Goal: Task Accomplishment & Management: Manage account settings

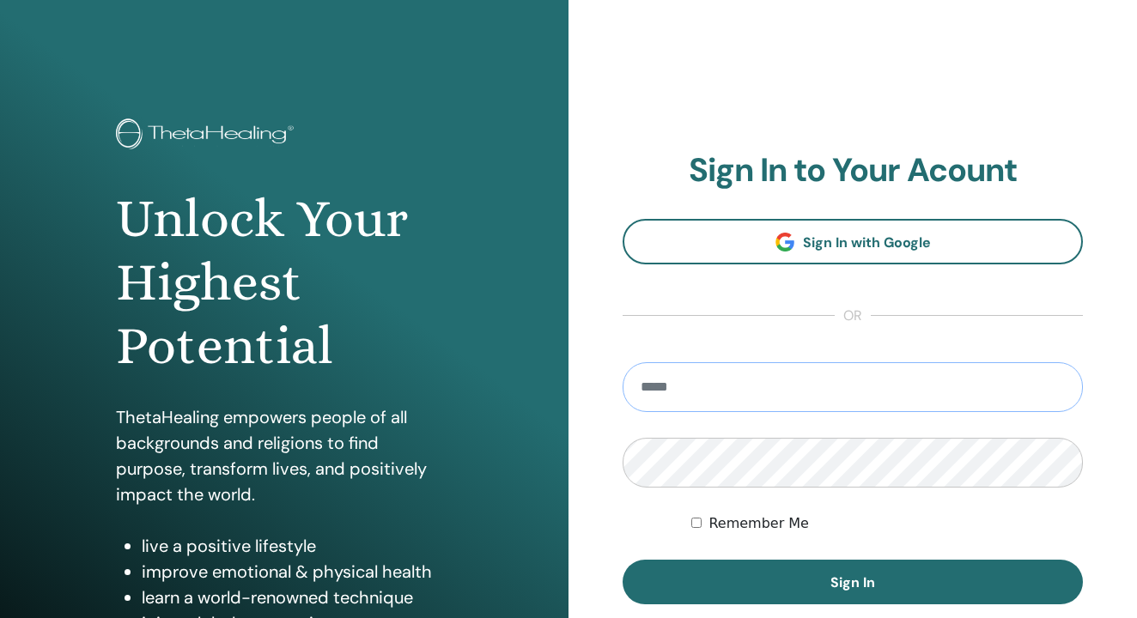
type input "**********"
click at [853, 582] on button "Sign In" at bounding box center [853, 582] width 460 height 45
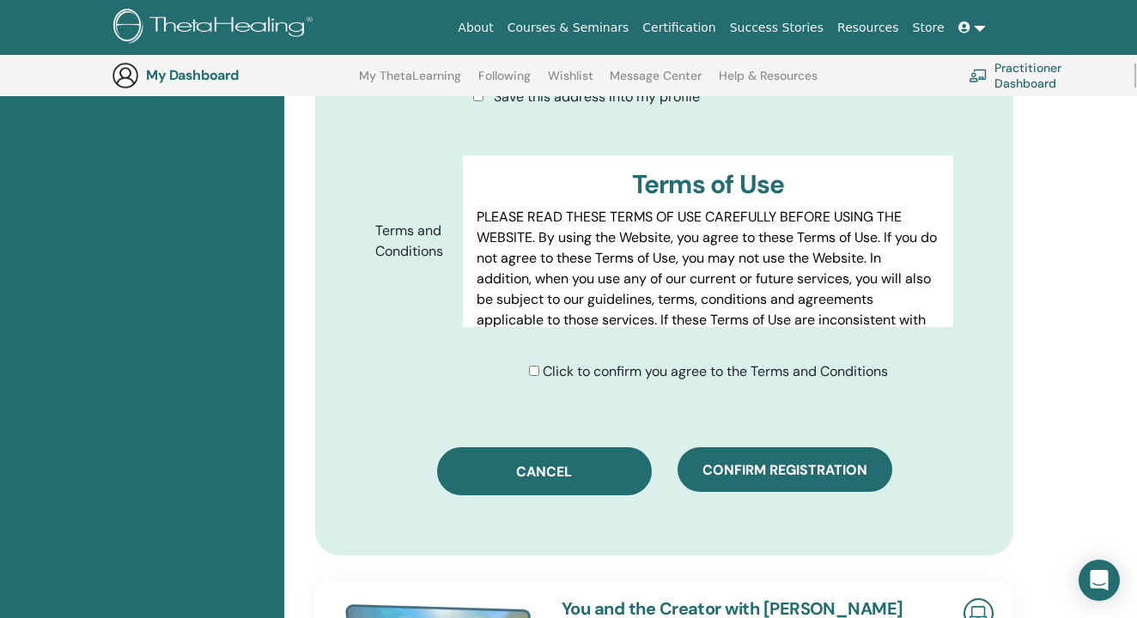
scroll to position [1032, 0]
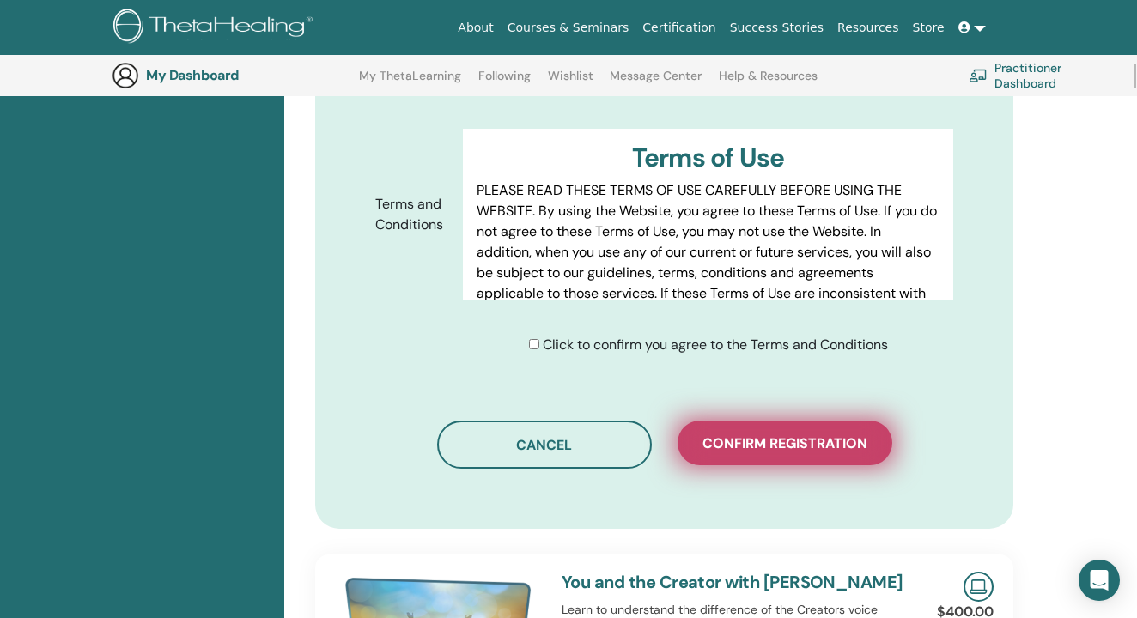
click at [706, 435] on span "Confirm registration" at bounding box center [785, 444] width 165 height 18
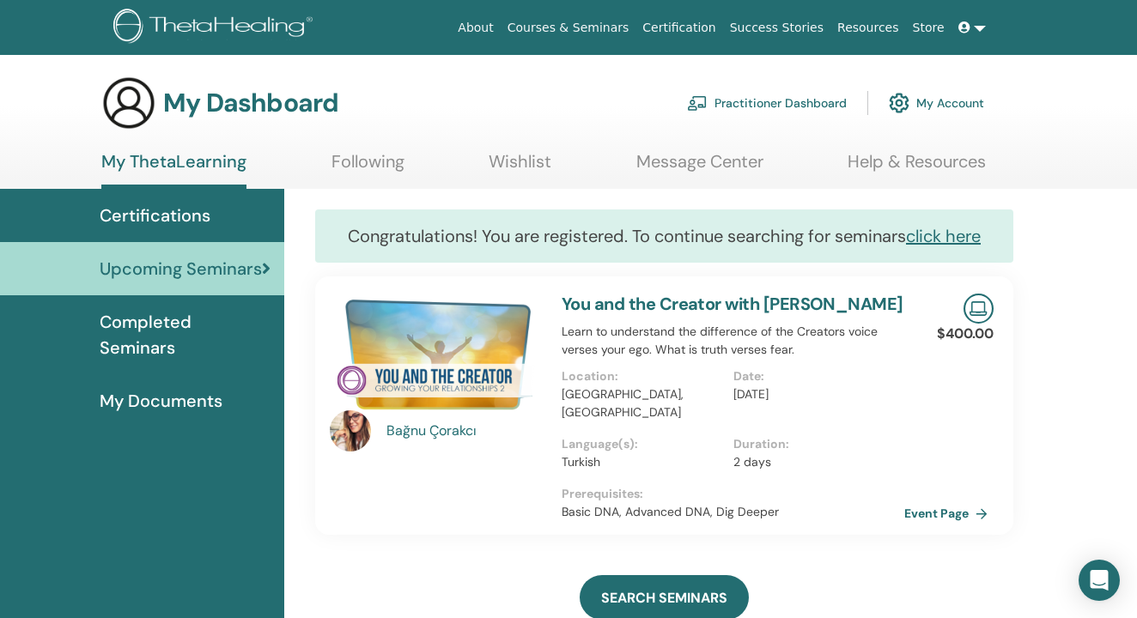
click at [149, 223] on span "Certifications" at bounding box center [155, 216] width 111 height 26
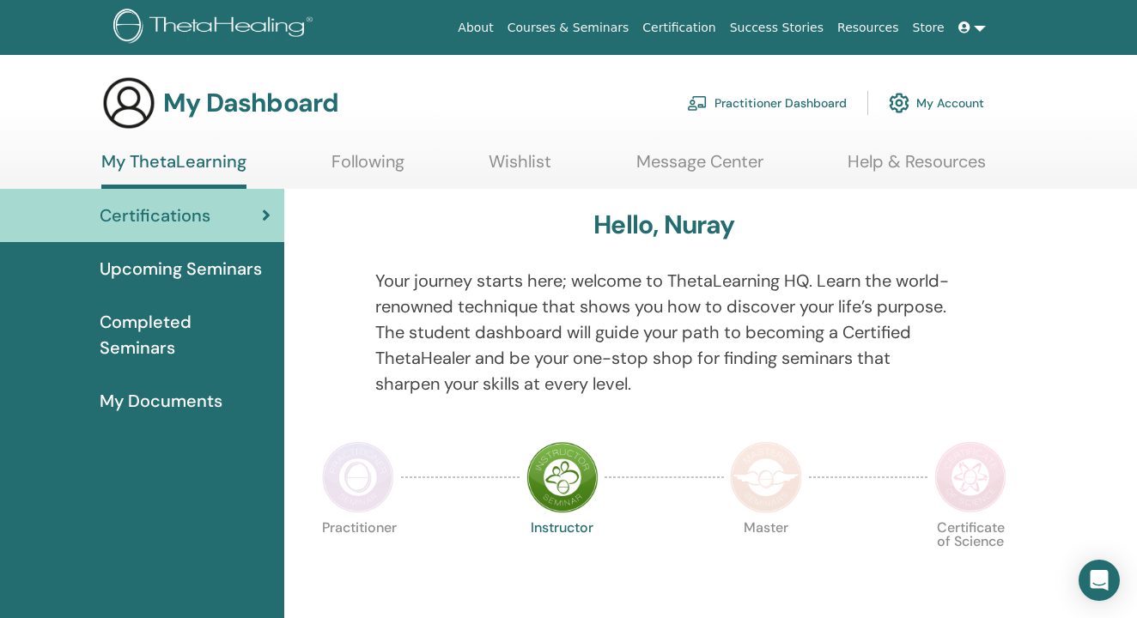
click at [169, 394] on link "My Documents" at bounding box center [142, 401] width 284 height 53
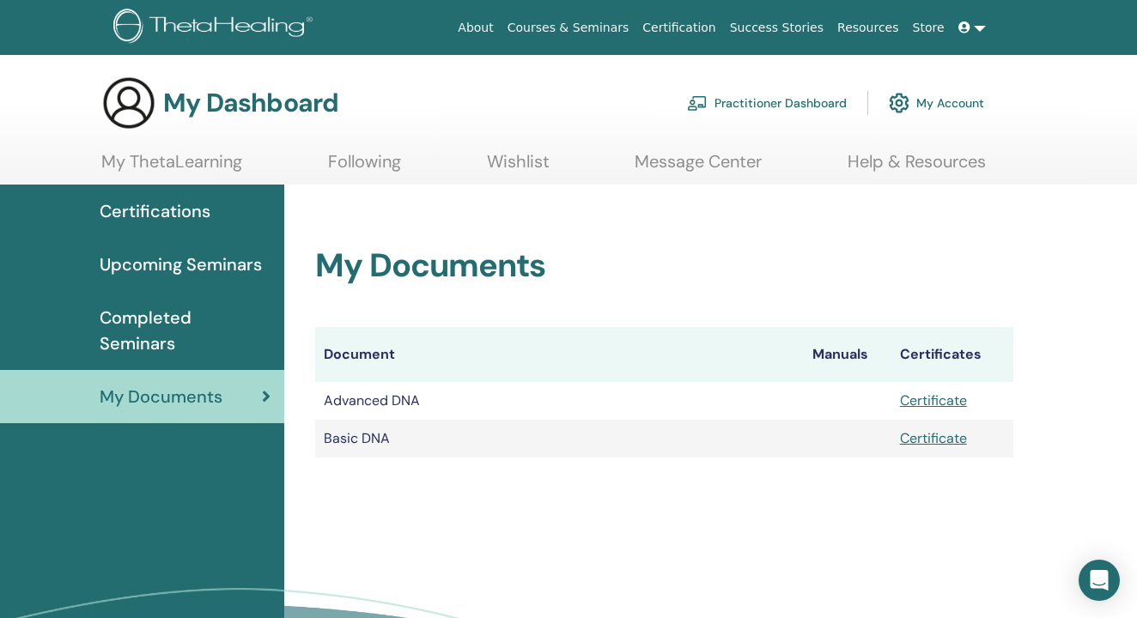
click at [155, 82] on div "My Dashboard Practitioner Dashboard My Account" at bounding box center [542, 103] width 883 height 55
click at [146, 91] on img at bounding box center [128, 103] width 55 height 55
click at [144, 107] on img at bounding box center [128, 103] width 55 height 55
click at [566, 27] on link "Courses & Seminars" at bounding box center [569, 28] width 136 height 32
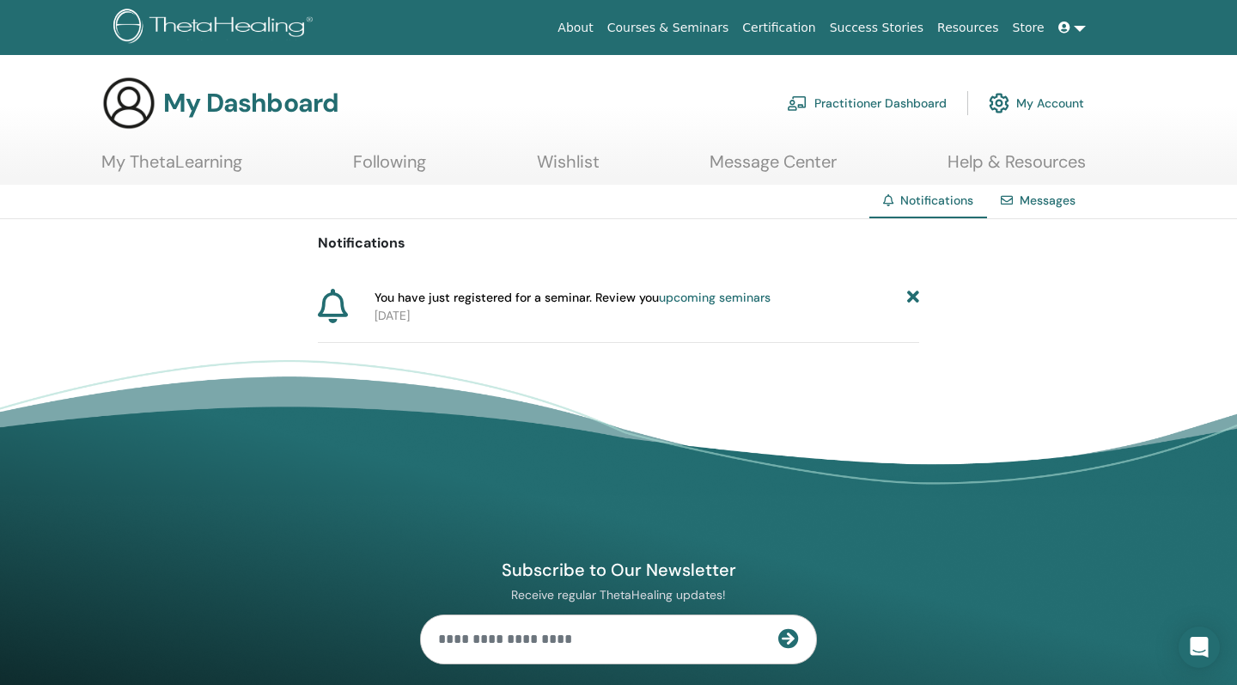
click at [644, 313] on p "2025-10-02" at bounding box center [647, 316] width 545 height 18
click at [643, 295] on span "You have just registered for a seminar. Review you upcoming seminars" at bounding box center [573, 298] width 396 height 18
click at [540, 301] on span "You have just registered for a seminar. Review you upcoming seminars" at bounding box center [573, 298] width 396 height 18
click at [424, 312] on p "2025-10-02" at bounding box center [647, 316] width 545 height 18
click at [909, 292] on icon at bounding box center [913, 298] width 12 height 18
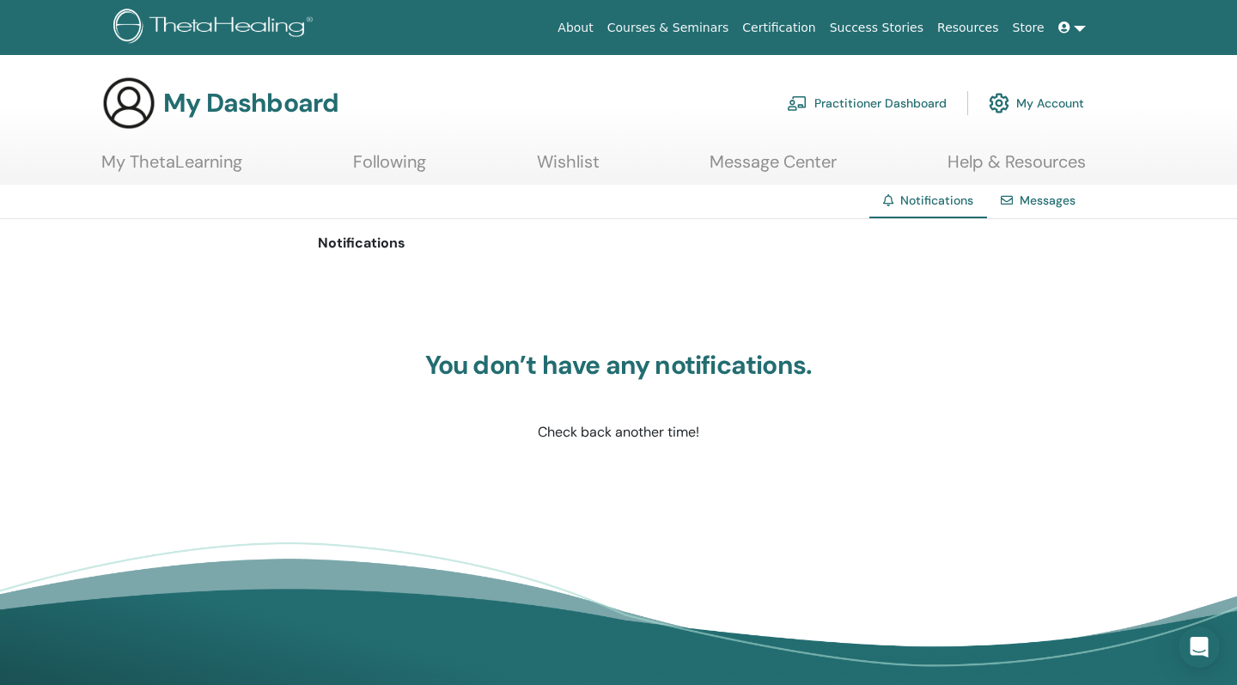
click at [534, 161] on ul "My ThetaLearning Following Wishlist Message Center Help & Resources" at bounding box center [593, 167] width 984 height 33
click at [573, 165] on link "Wishlist" at bounding box center [568, 167] width 63 height 33
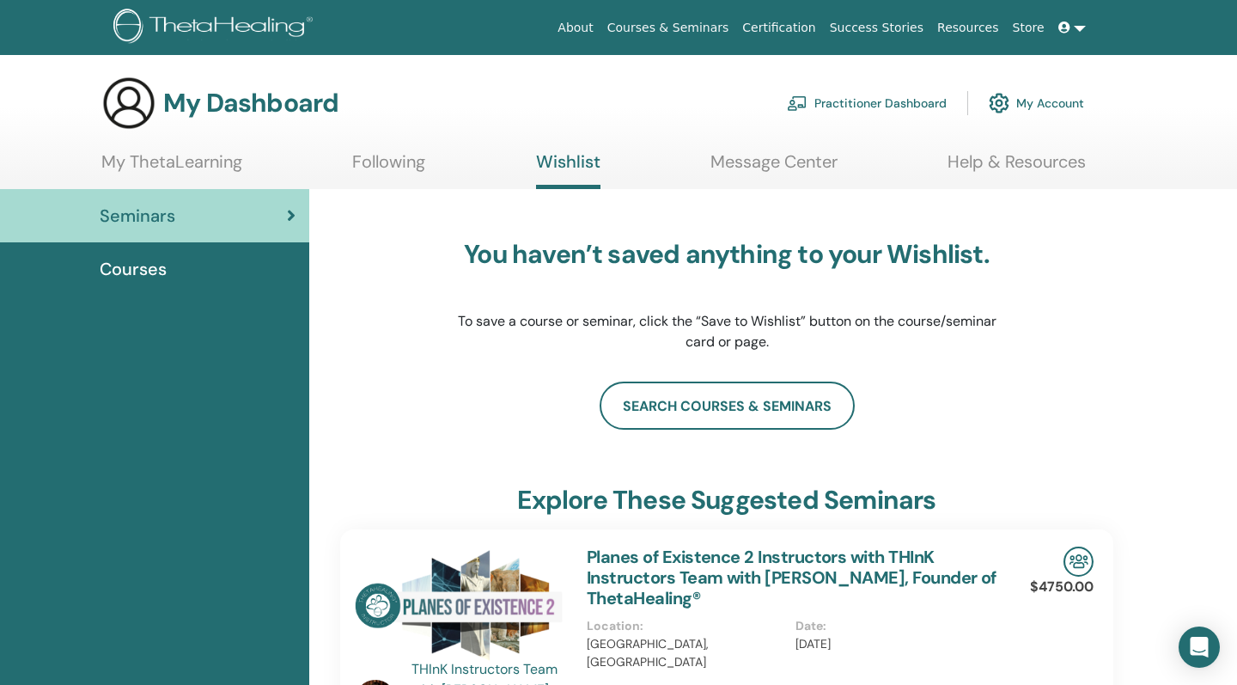
click at [380, 160] on link "Following" at bounding box center [388, 167] width 73 height 33
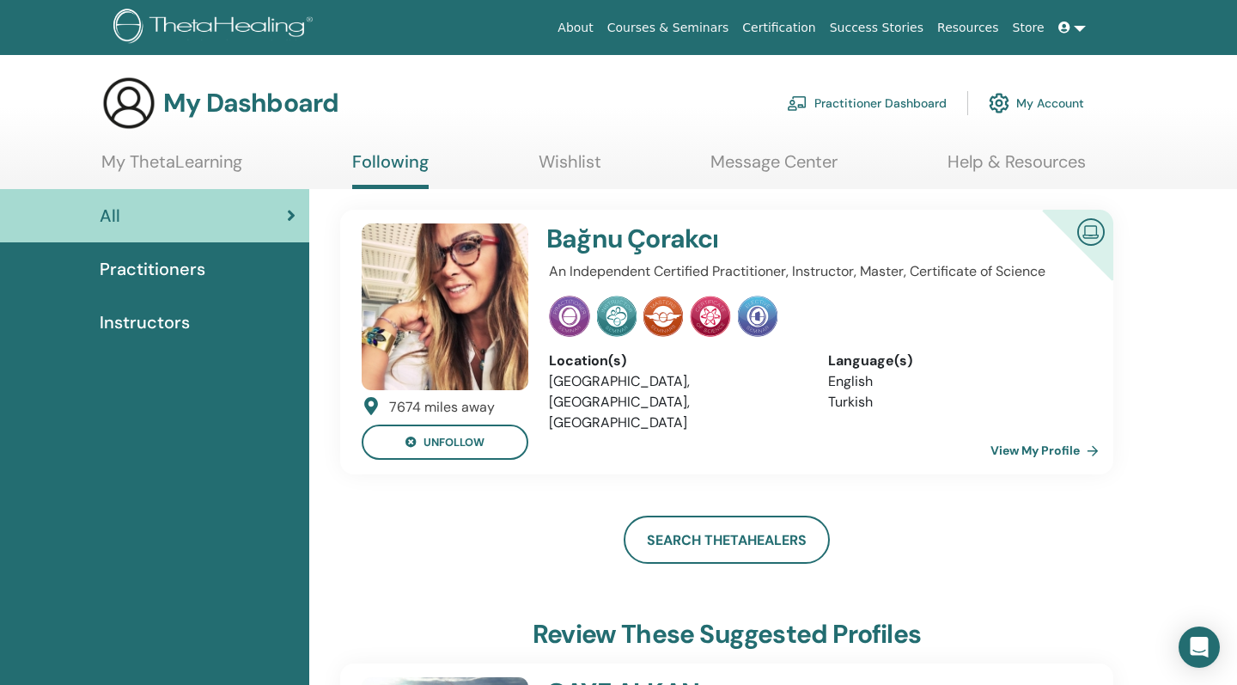
click at [392, 525] on div "Search ThetaHealers" at bounding box center [726, 539] width 773 height 48
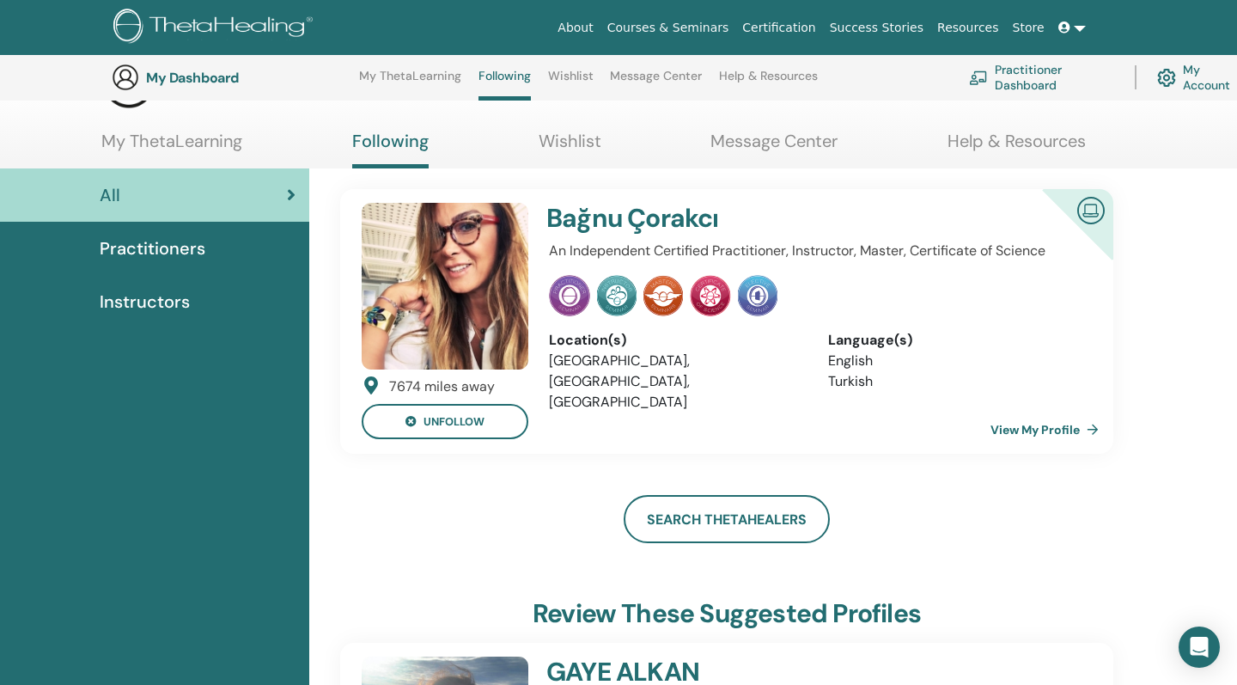
scroll to position [-6, 0]
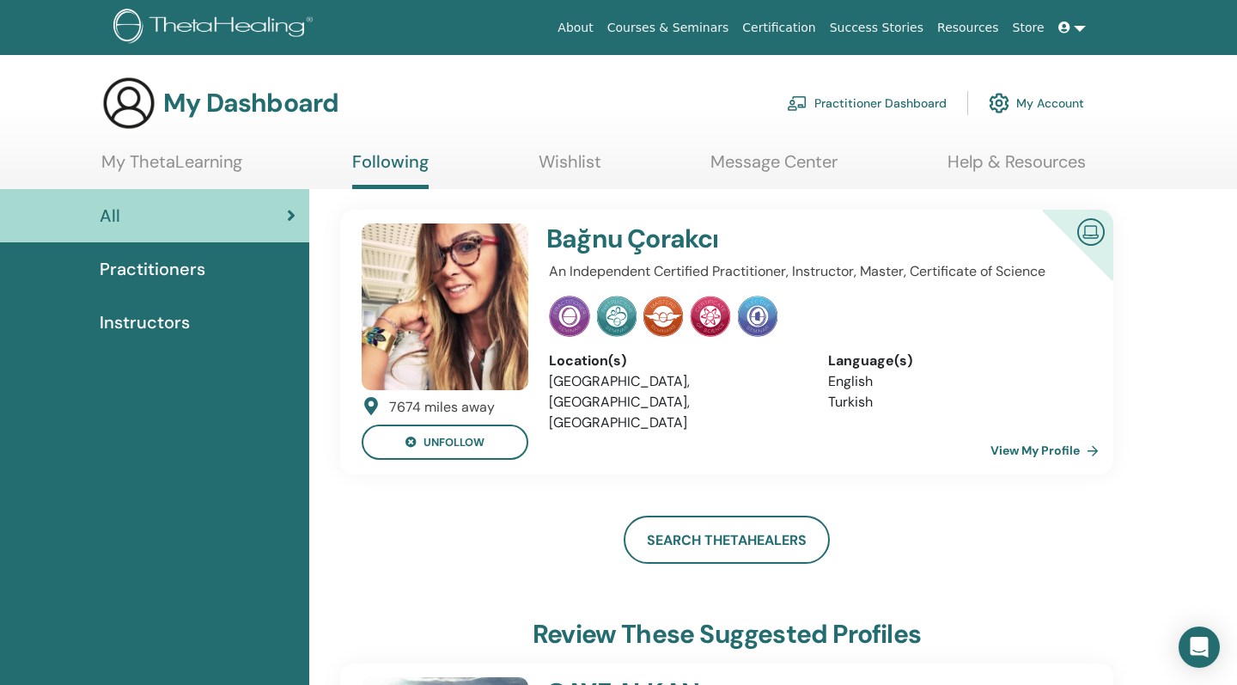
click at [217, 161] on link "My ThetaLearning" at bounding box center [171, 167] width 141 height 33
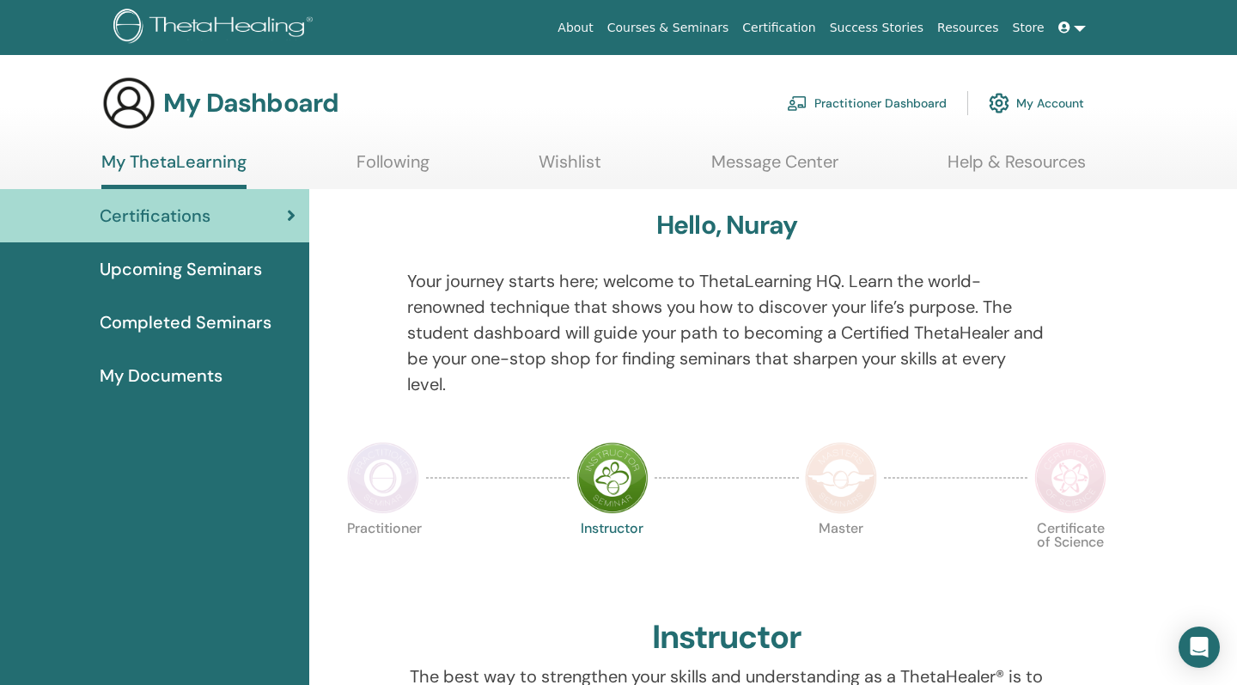
click at [437, 306] on p "Your journey starts here; welcome to ThetaLearning HQ. Learn the world-renowned…" at bounding box center [727, 332] width 640 height 129
click at [661, 33] on link "Courses & Seminars" at bounding box center [668, 28] width 136 height 32
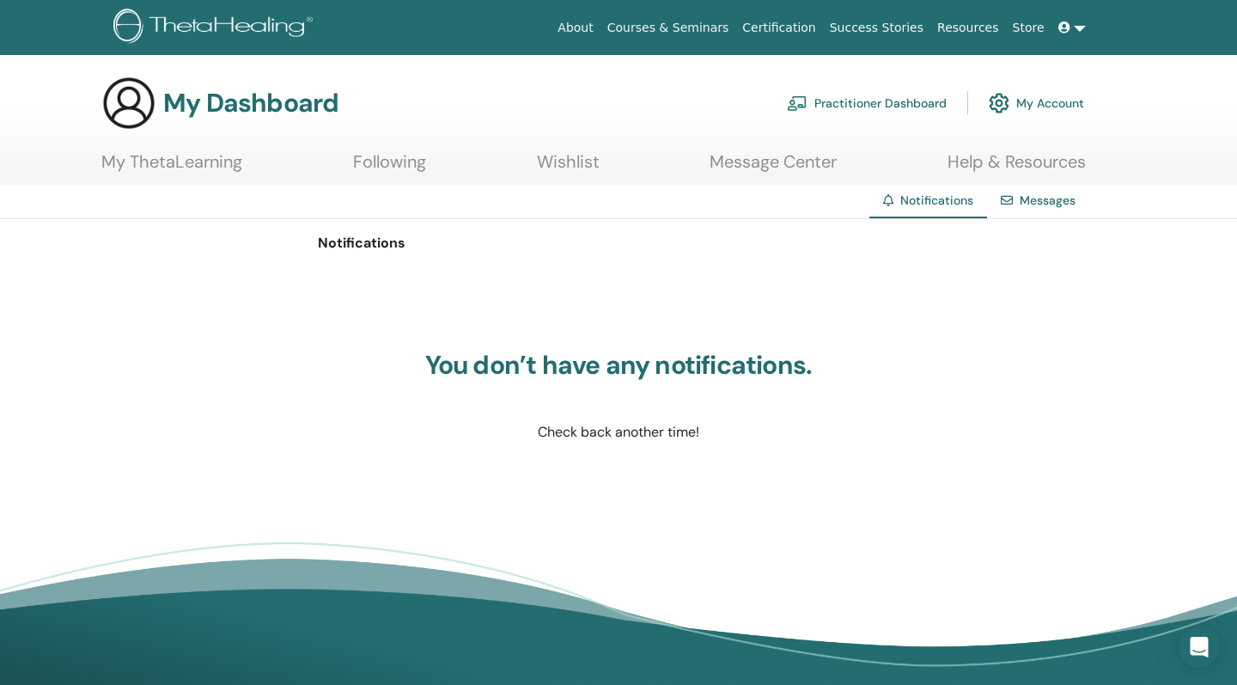
click at [1032, 108] on link "My Account" at bounding box center [1036, 103] width 95 height 38
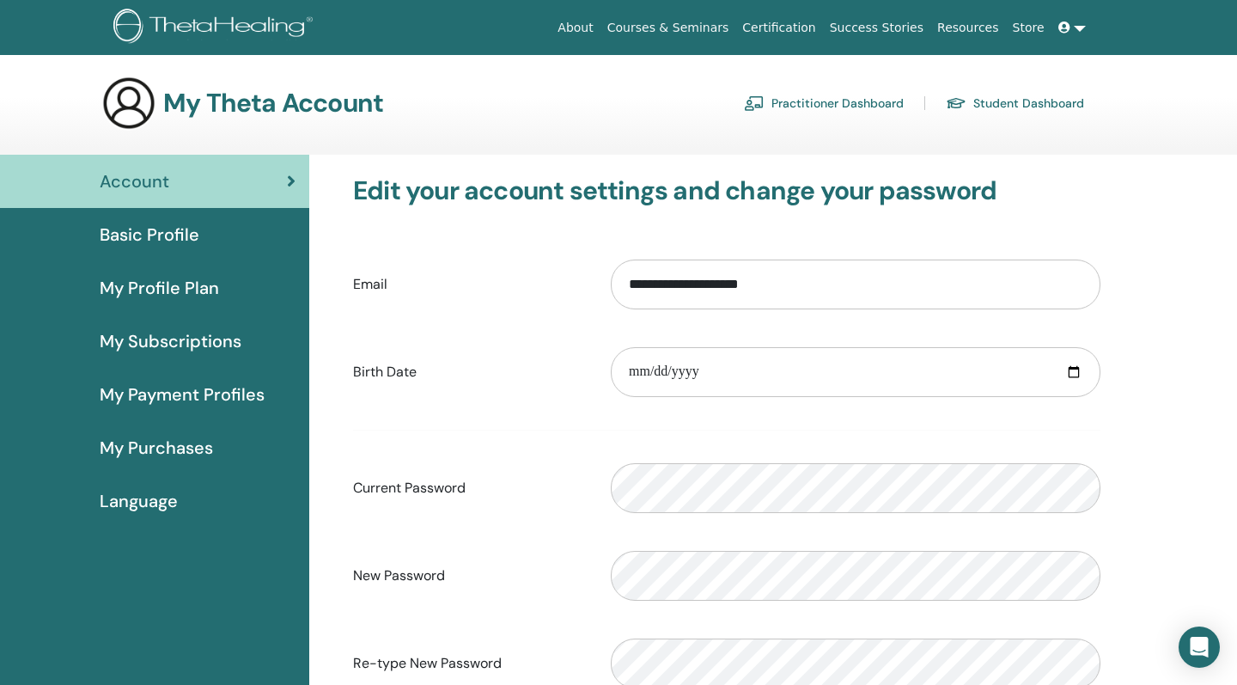
click at [233, 355] on link "My Subscriptions" at bounding box center [154, 340] width 309 height 53
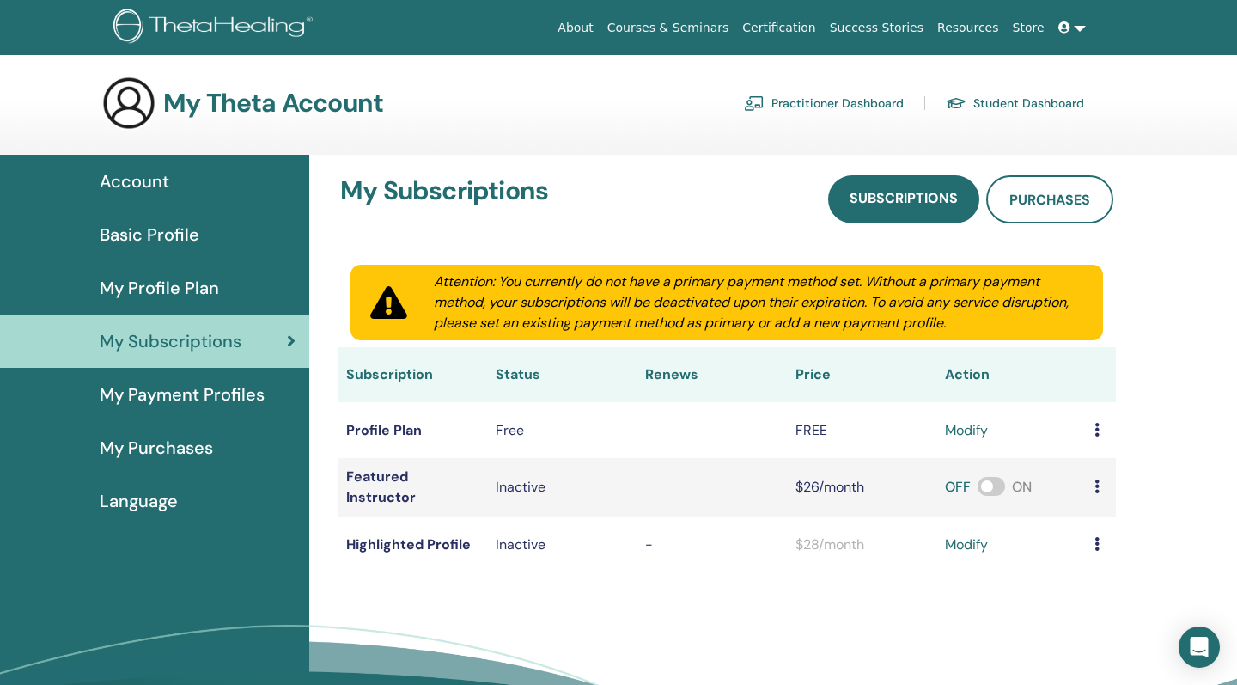
click at [228, 380] on link "My Payment Profiles" at bounding box center [154, 394] width 309 height 53
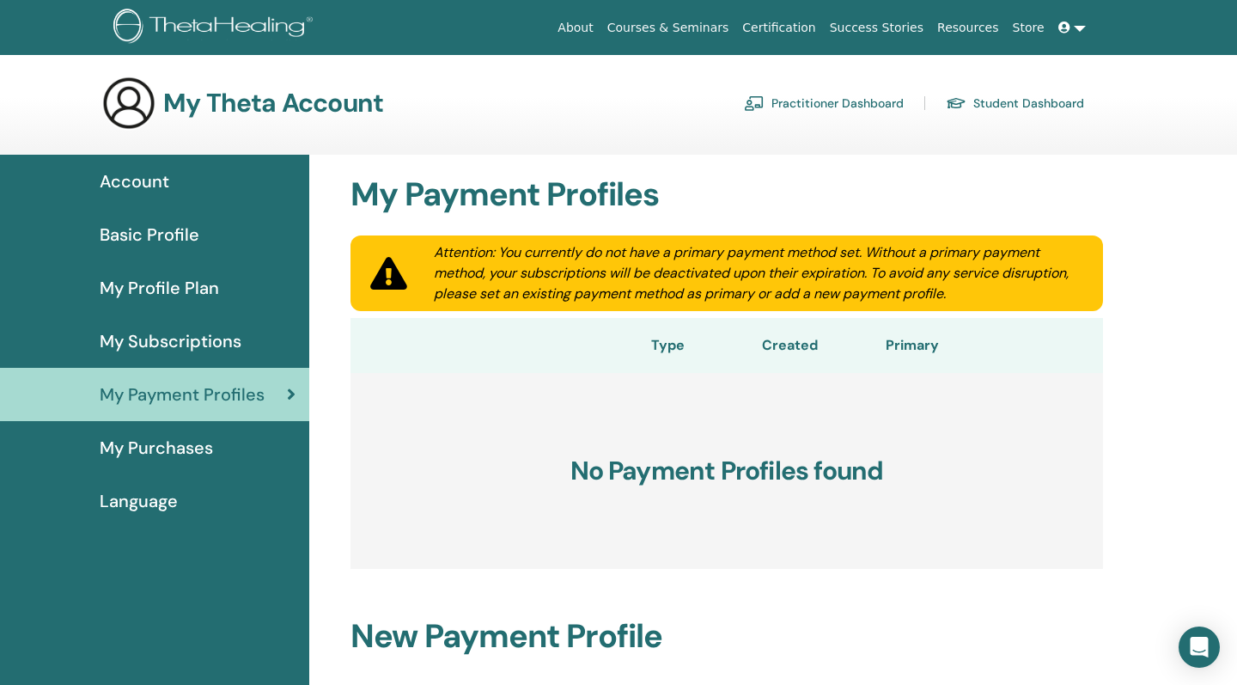
click at [200, 435] on span "My Purchases" at bounding box center [156, 448] width 113 height 26
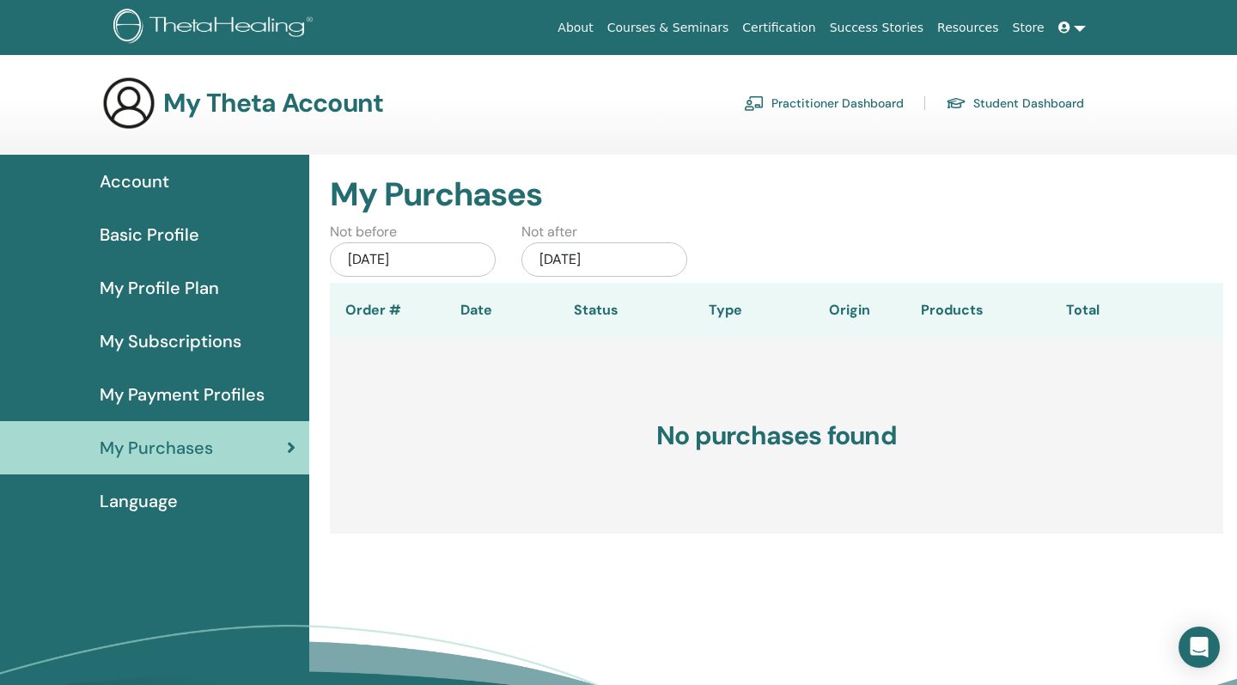
click at [218, 241] on div "Basic Profile" at bounding box center [155, 235] width 282 height 26
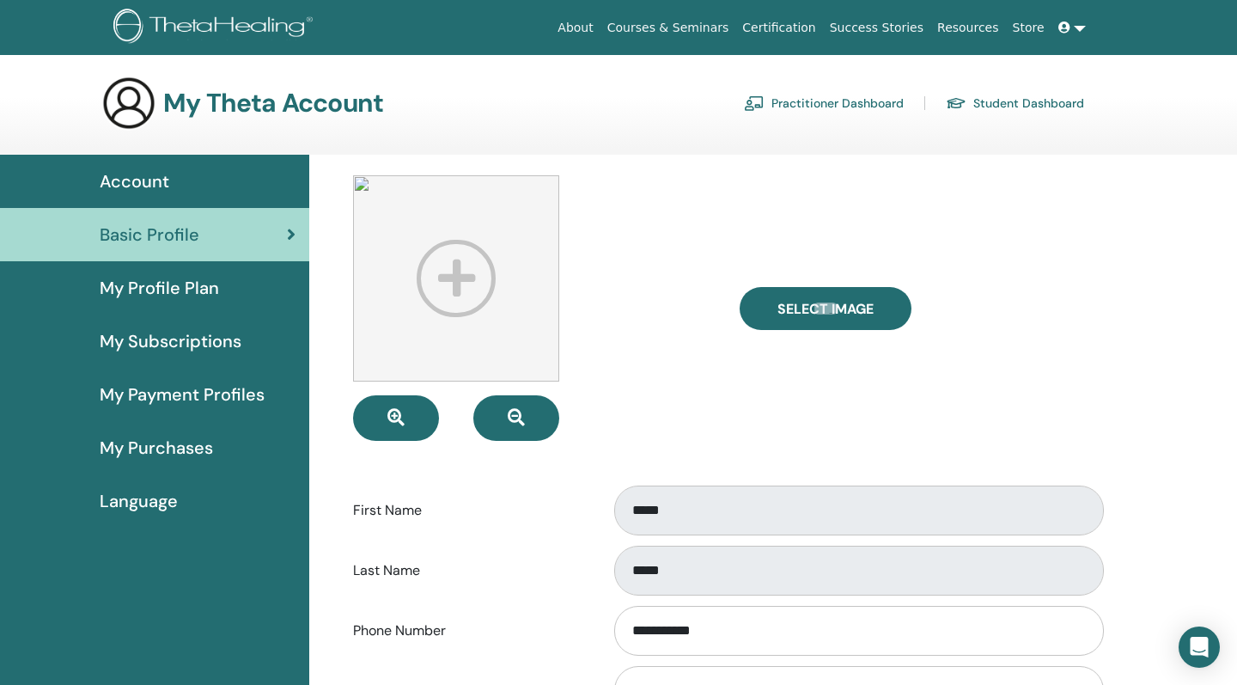
click at [624, 347] on div at bounding box center [533, 307] width 387 height 265
click at [624, 344] on div at bounding box center [533, 307] width 387 height 265
click at [1083, 27] on link at bounding box center [1071, 28] width 41 height 32
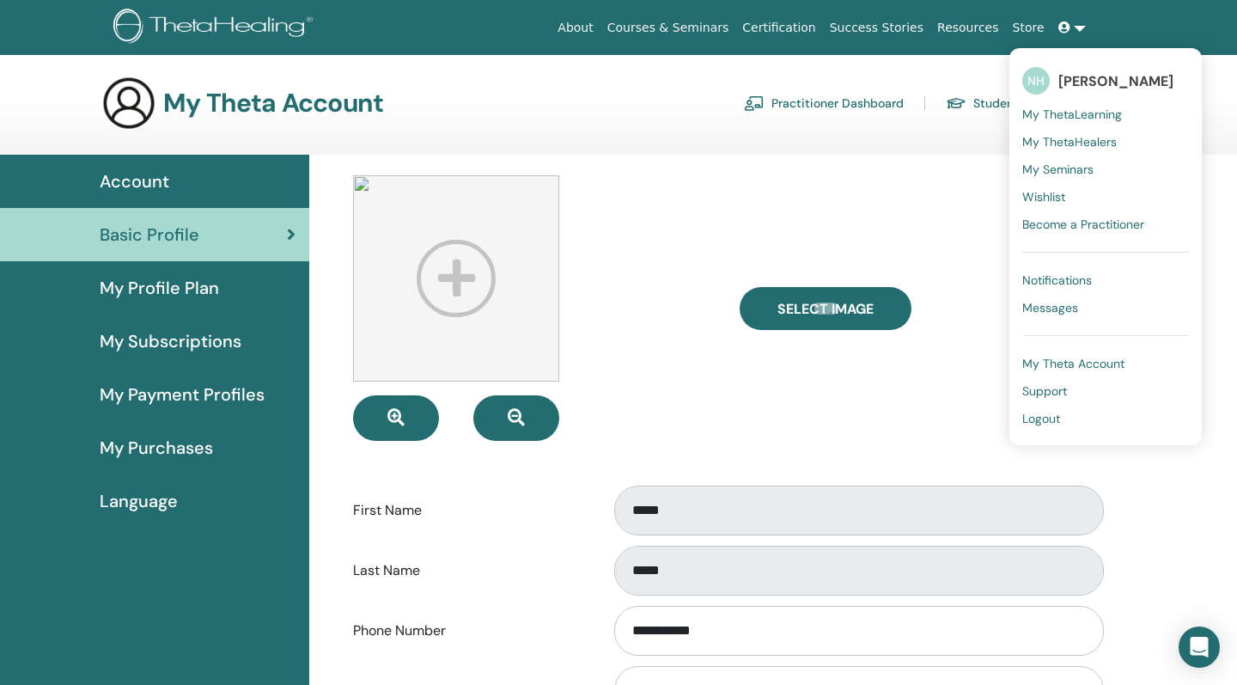
click at [1045, 422] on span "Logout" at bounding box center [1041, 418] width 38 height 15
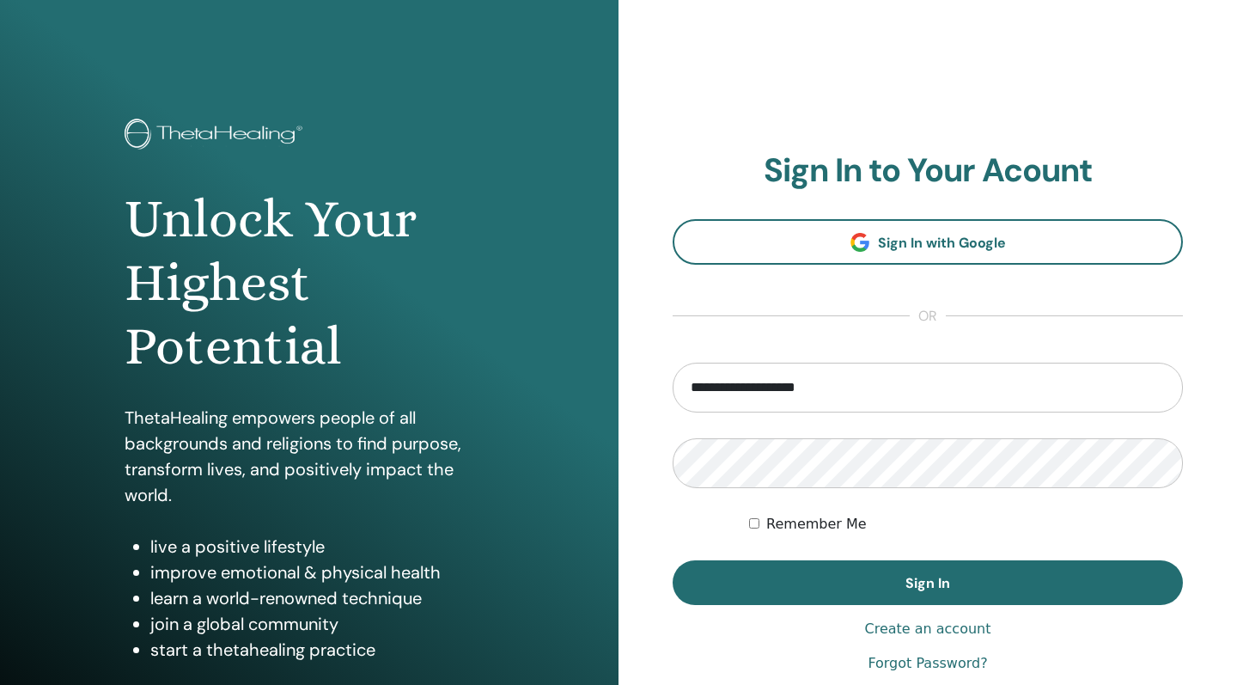
type input "**********"
click at [898, 661] on link "Forgot Password?" at bounding box center [927, 663] width 119 height 21
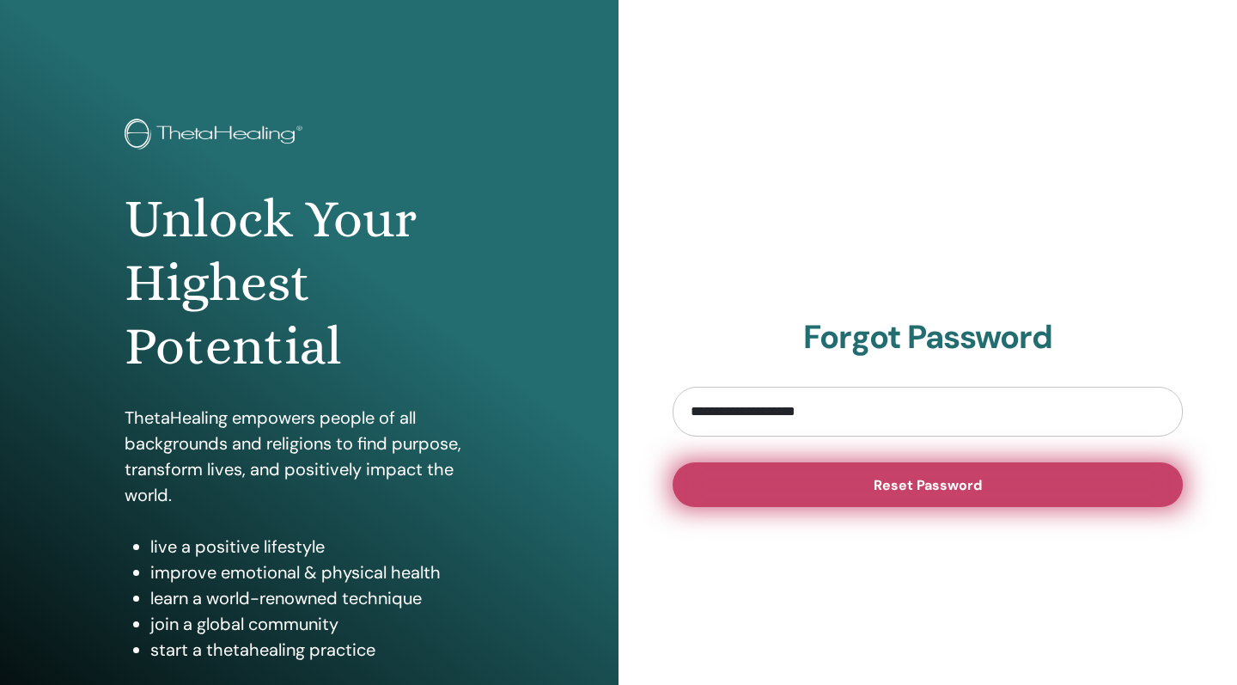
type input "**********"
click at [778, 501] on button "Reset Password" at bounding box center [928, 484] width 510 height 45
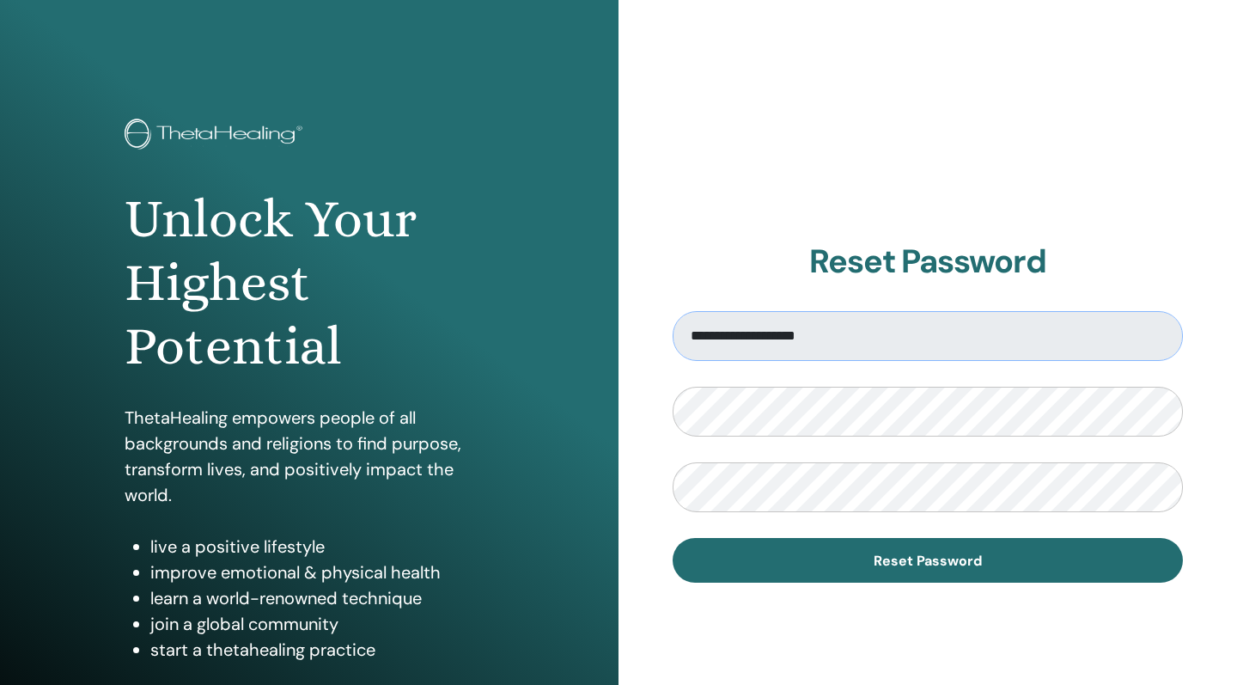
click at [878, 324] on input "**********" at bounding box center [928, 336] width 510 height 50
click at [810, 332] on input "**********" at bounding box center [928, 336] width 510 height 50
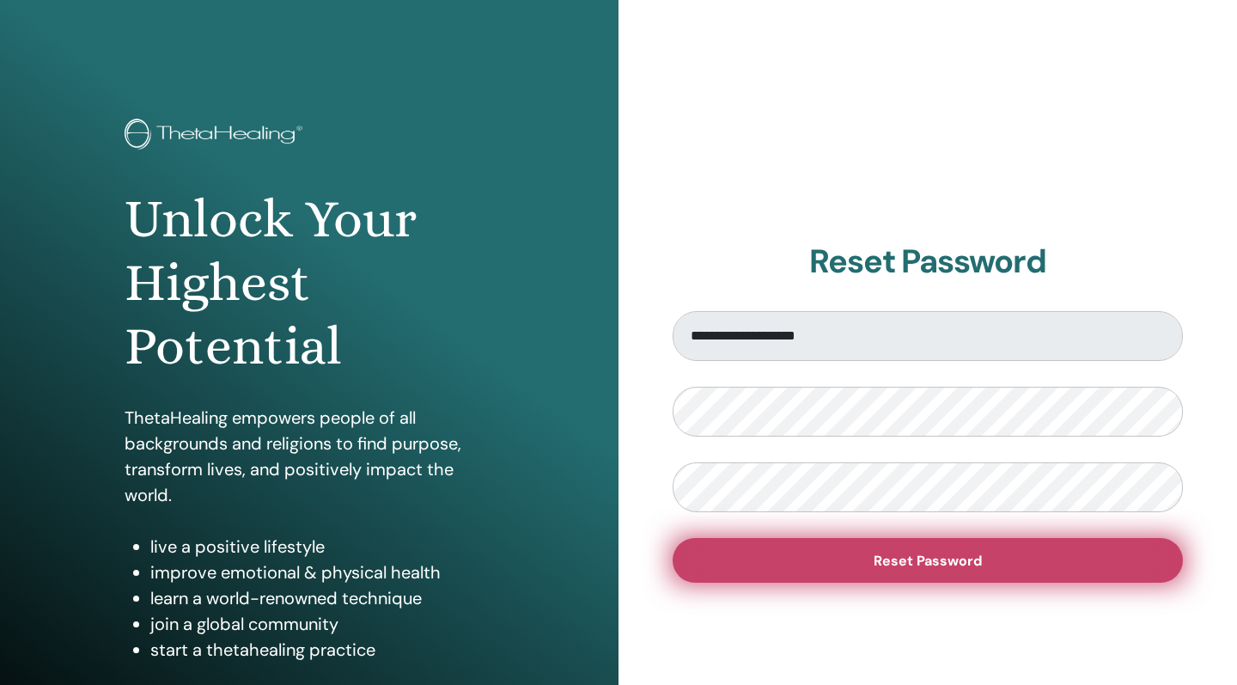
click at [917, 561] on span "Reset Password" at bounding box center [928, 560] width 108 height 18
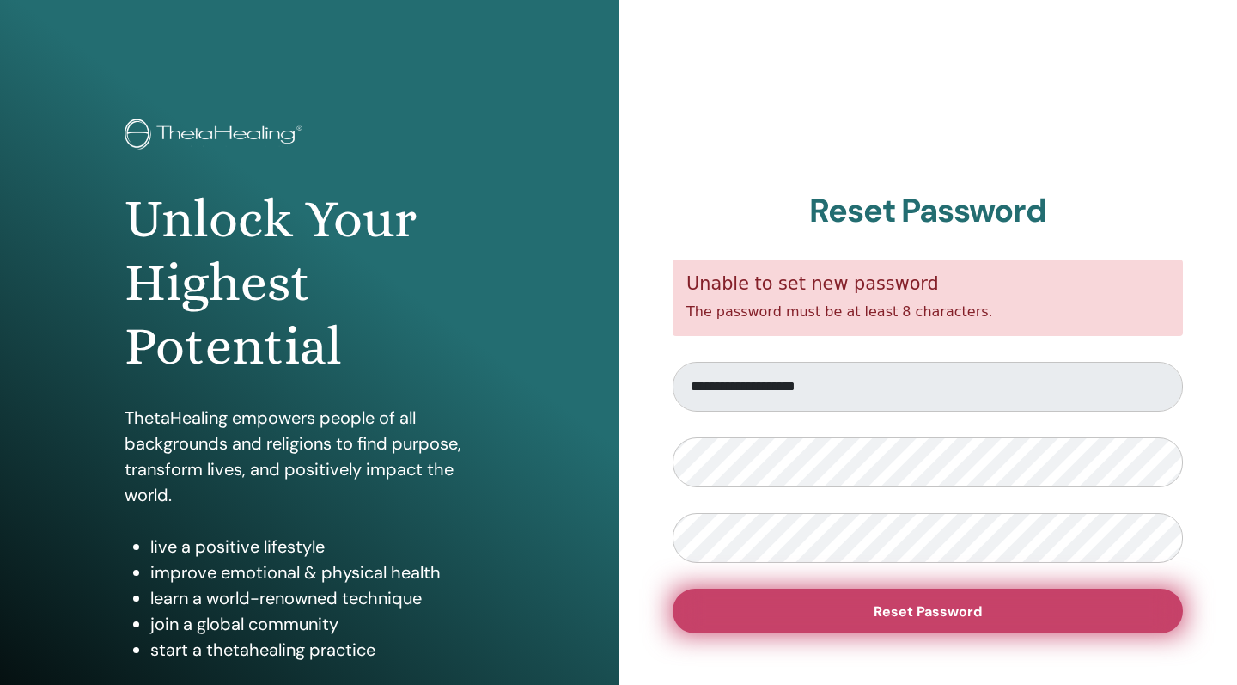
click at [728, 603] on button "Reset Password" at bounding box center [928, 610] width 510 height 45
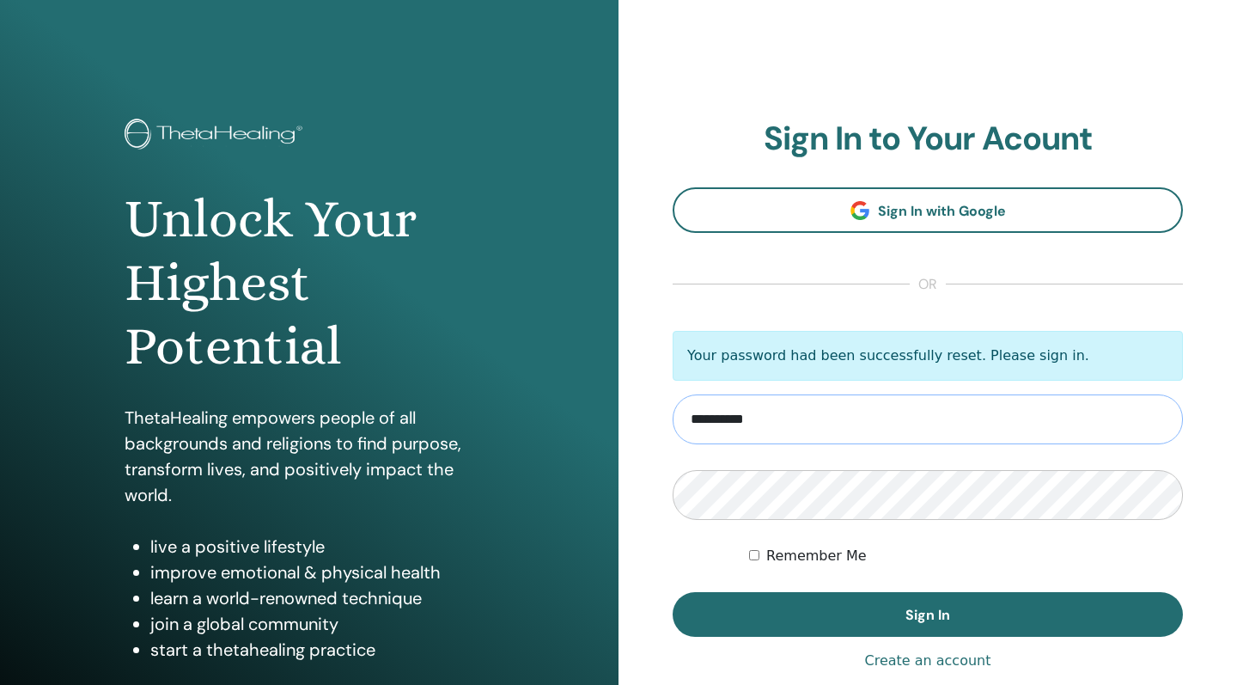
type input "**********"
drag, startPoint x: 841, startPoint y: 430, endPoint x: 640, endPoint y: 418, distance: 201.4
click at [640, 418] on div "**********" at bounding box center [927, 412] width 618 height 825
type input "**********"
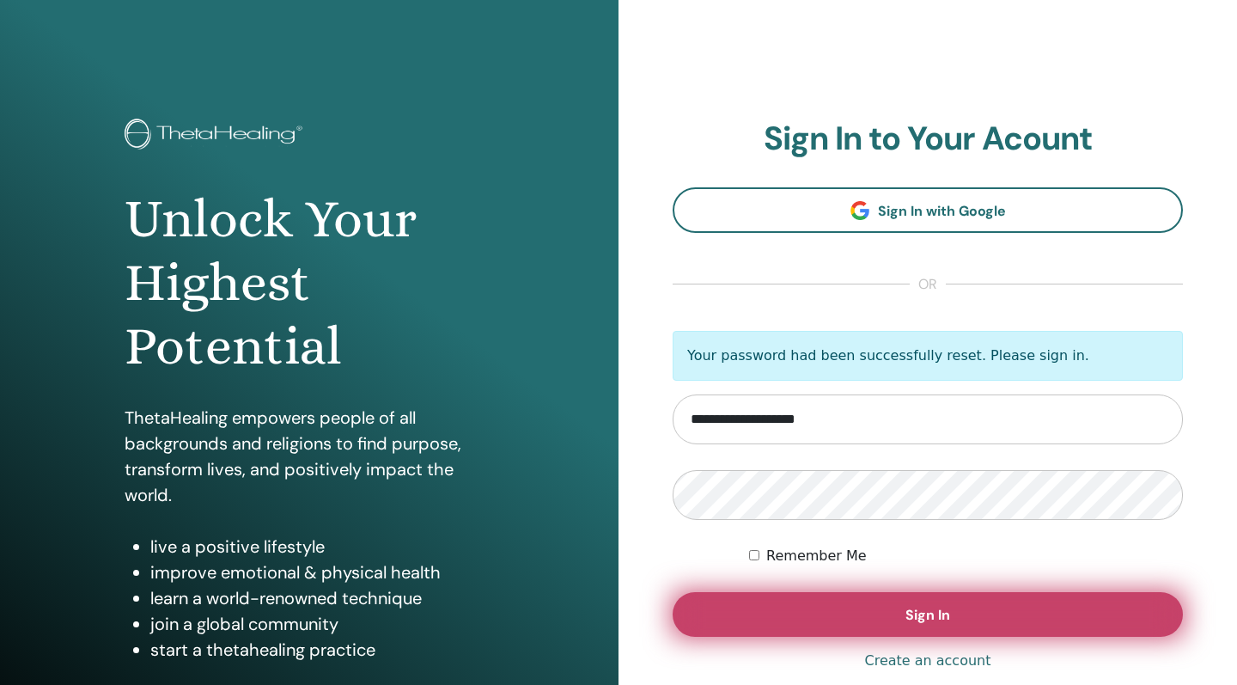
click at [758, 600] on button "Sign In" at bounding box center [928, 614] width 510 height 45
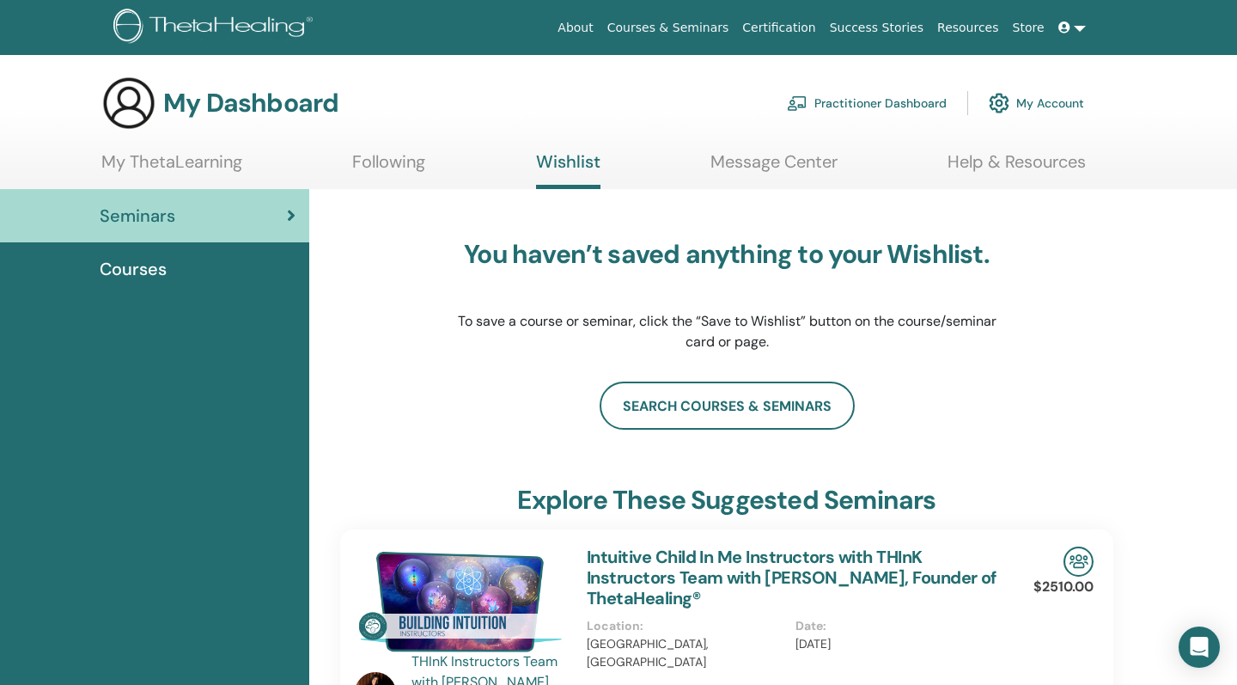
click at [223, 286] on link "Courses" at bounding box center [154, 268] width 309 height 53
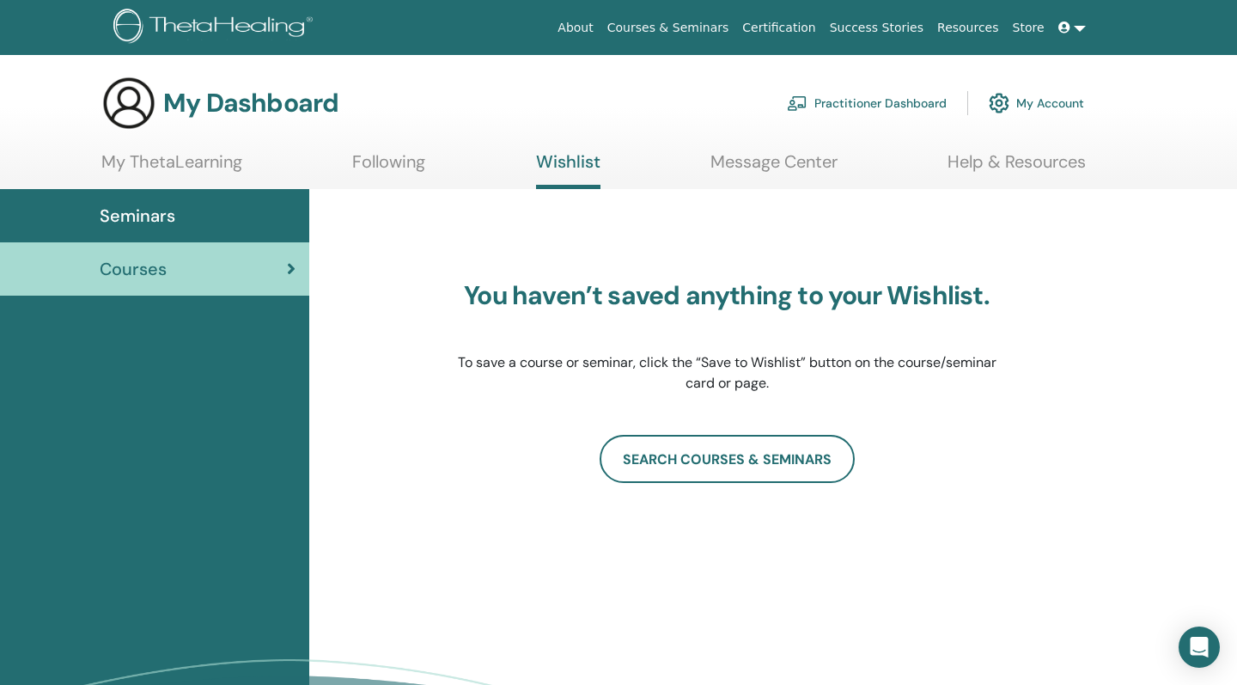
click at [791, 40] on link "Certification" at bounding box center [778, 28] width 87 height 32
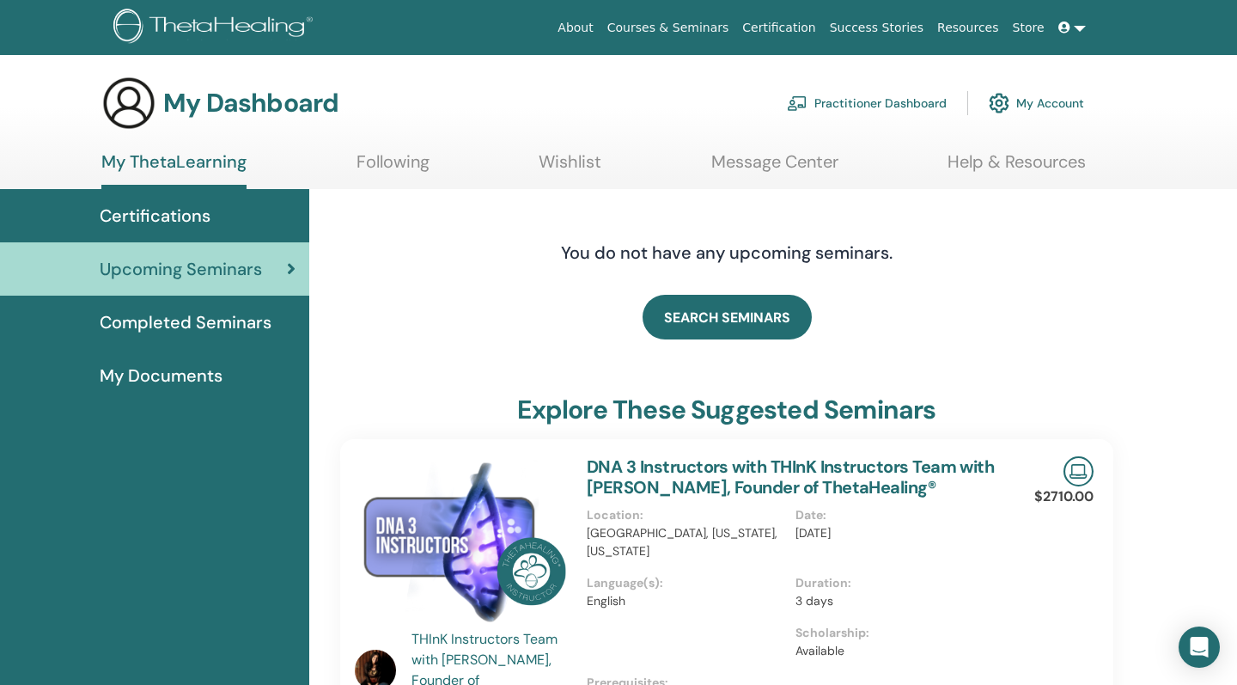
click at [259, 319] on span "Completed Seminars" at bounding box center [186, 322] width 172 height 26
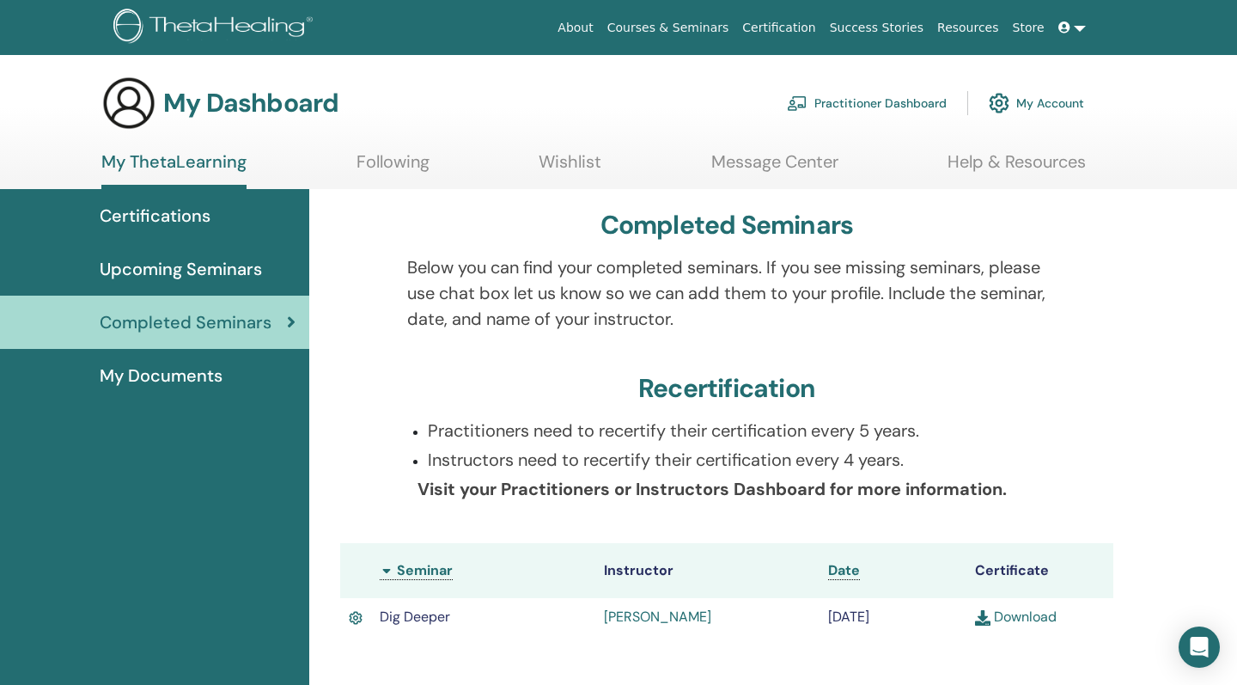
click at [445, 296] on p "Below you can find your completed seminars. If you see missing seminars, please…" at bounding box center [727, 292] width 640 height 77
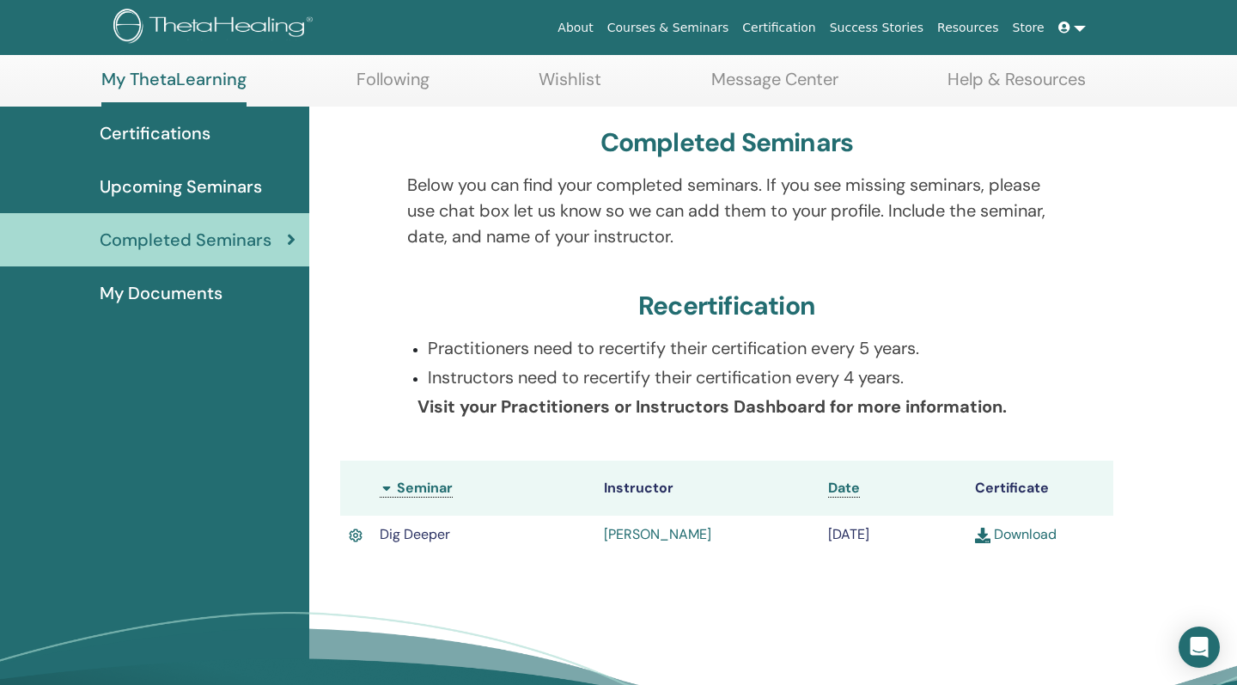
scroll to position [67, 0]
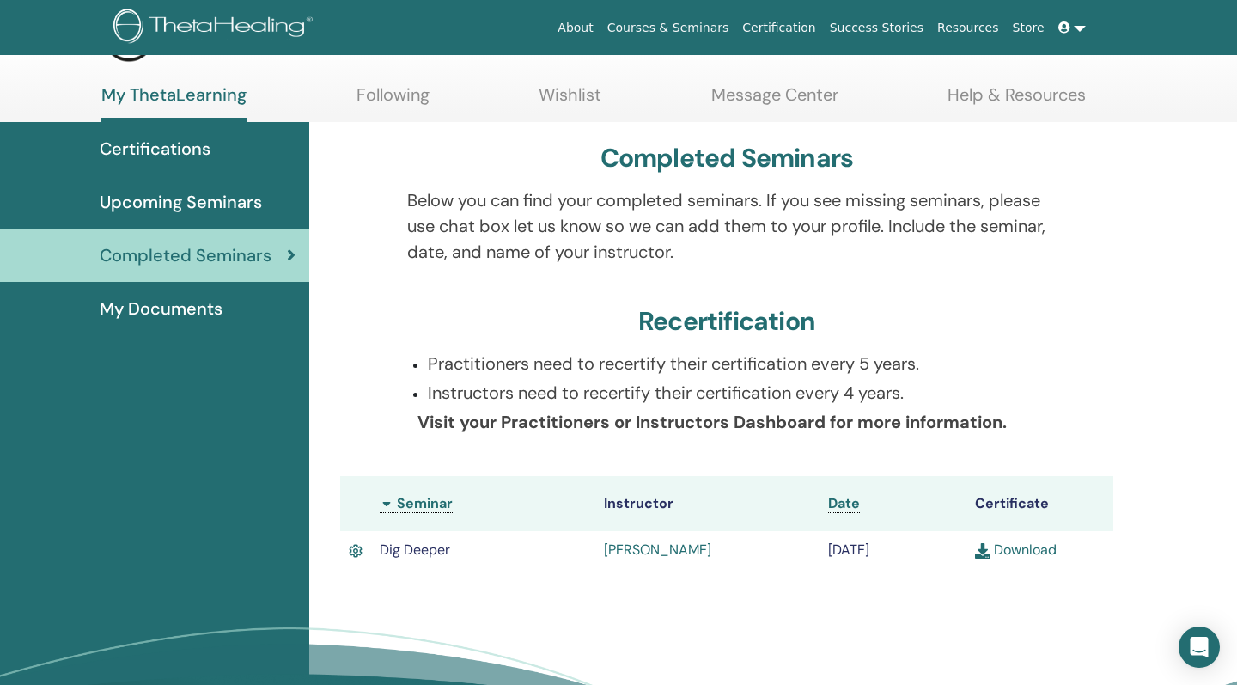
click at [989, 551] on img at bounding box center [982, 550] width 15 height 15
click at [494, 411] on b "Visit your Practitioners or Instructors Dashboard for more information." at bounding box center [711, 422] width 589 height 22
click at [173, 303] on span "My Documents" at bounding box center [161, 308] width 123 height 26
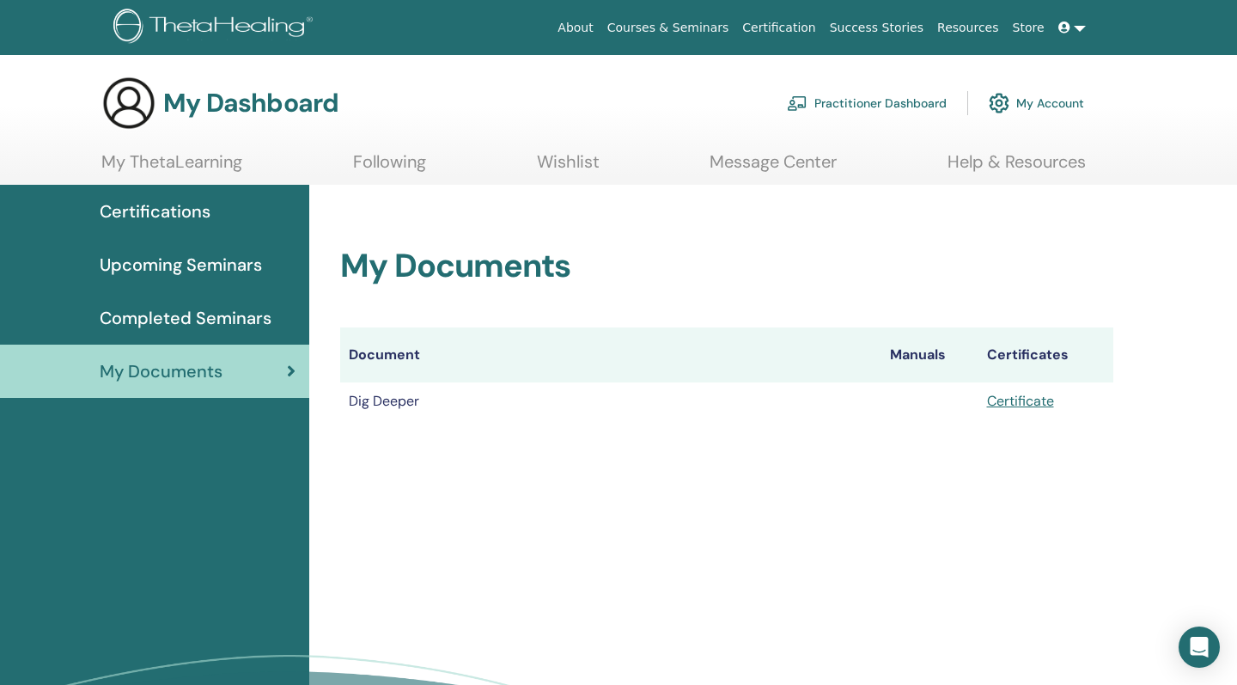
click at [184, 261] on span "Upcoming Seminars" at bounding box center [181, 265] width 162 height 26
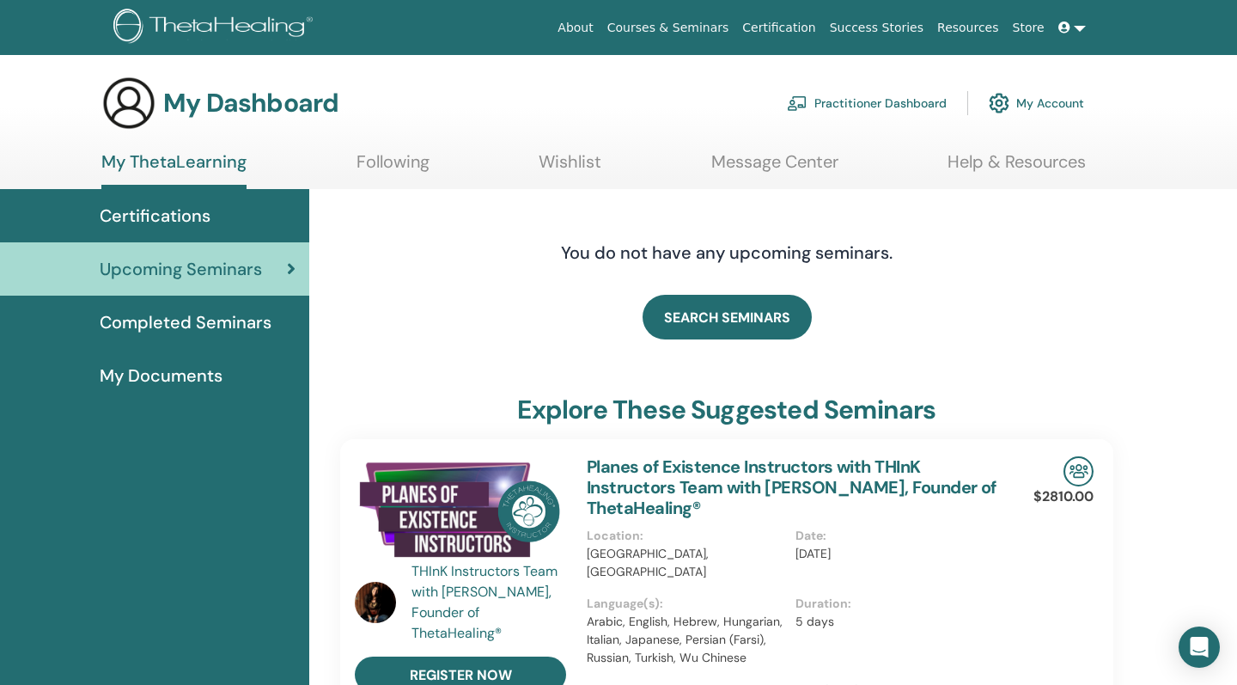
click at [1081, 28] on link at bounding box center [1071, 28] width 41 height 32
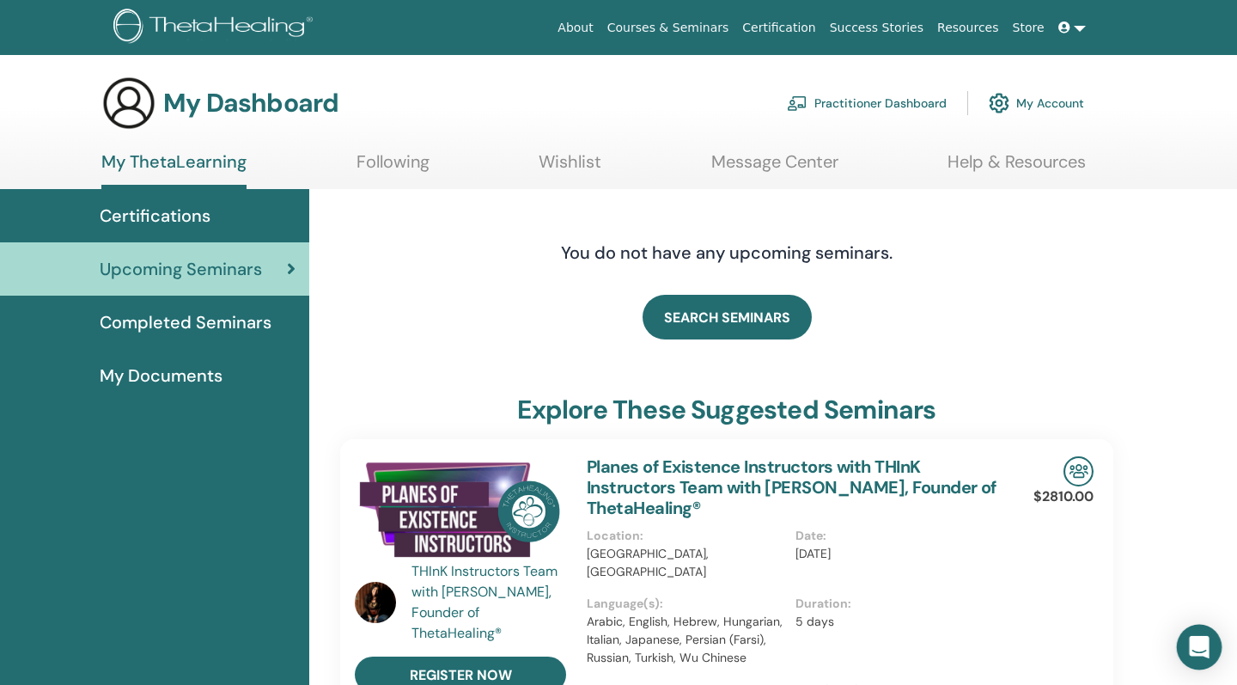
click at [1196, 649] on icon "Open Intercom Messenger" at bounding box center [1199, 647] width 20 height 22
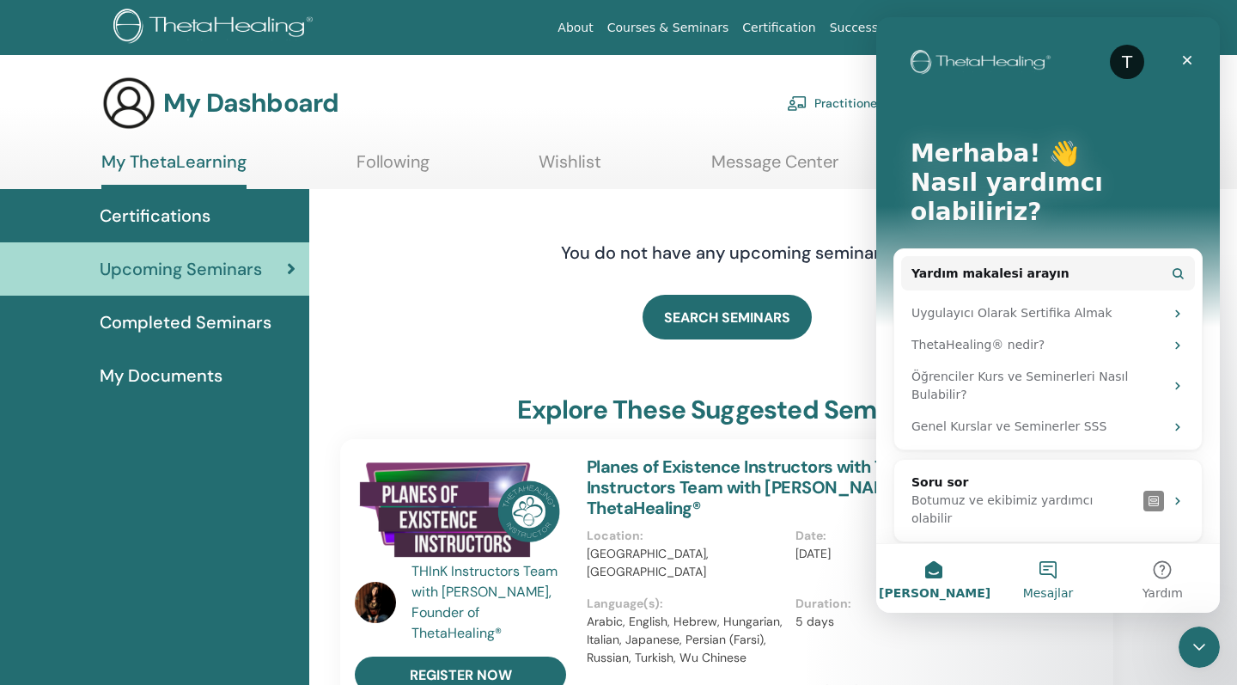
click at [1044, 571] on button "Mesajlar" at bounding box center [1047, 578] width 114 height 69
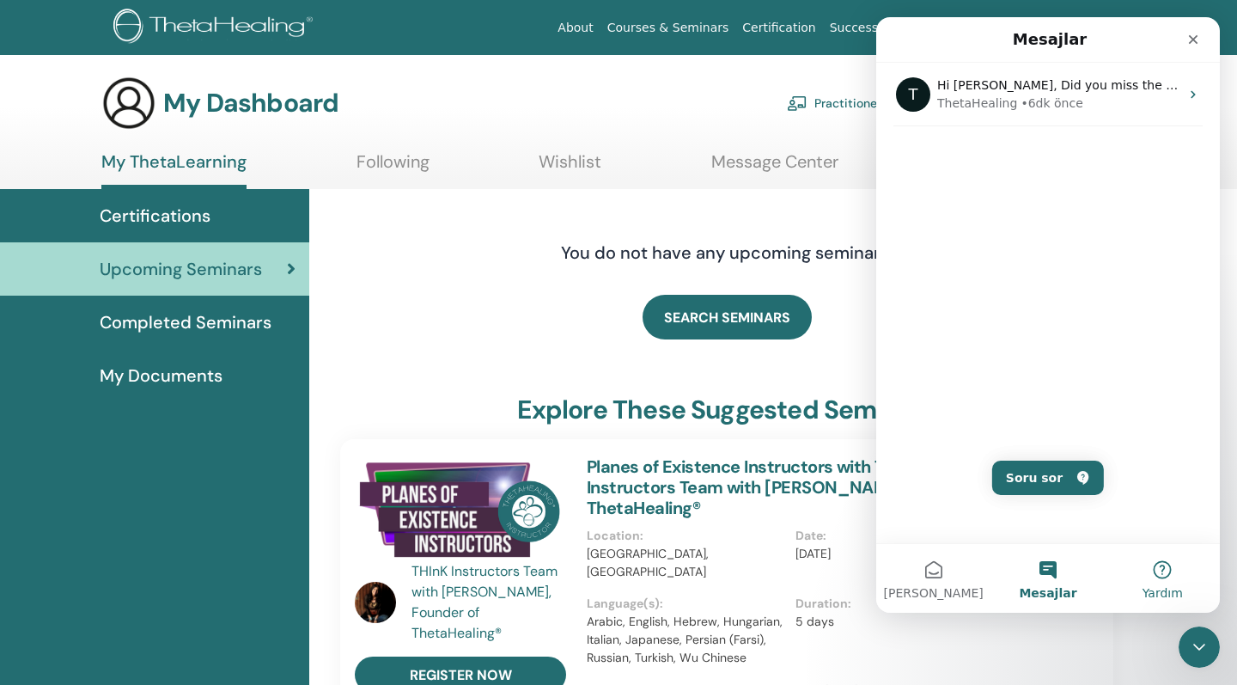
click at [1159, 587] on span "Yardım" at bounding box center [1162, 593] width 40 height 12
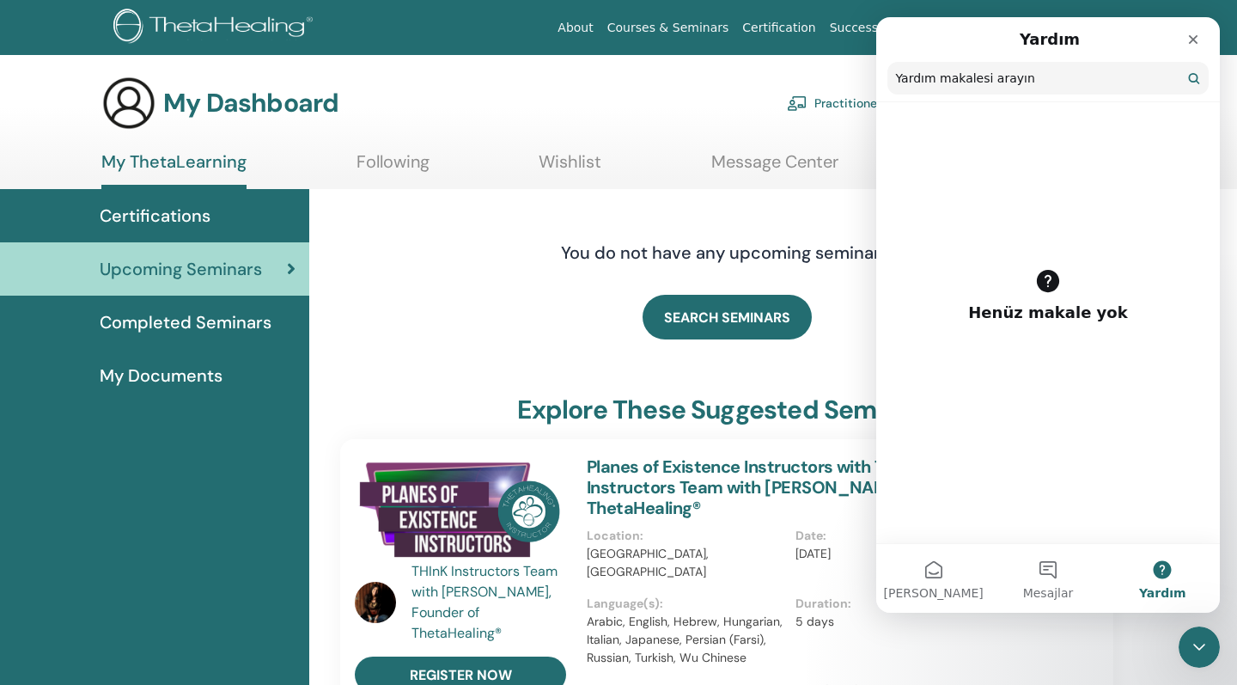
click at [1065, 88] on input "Yardım makalesi arayın" at bounding box center [1047, 78] width 321 height 33
type input "*"
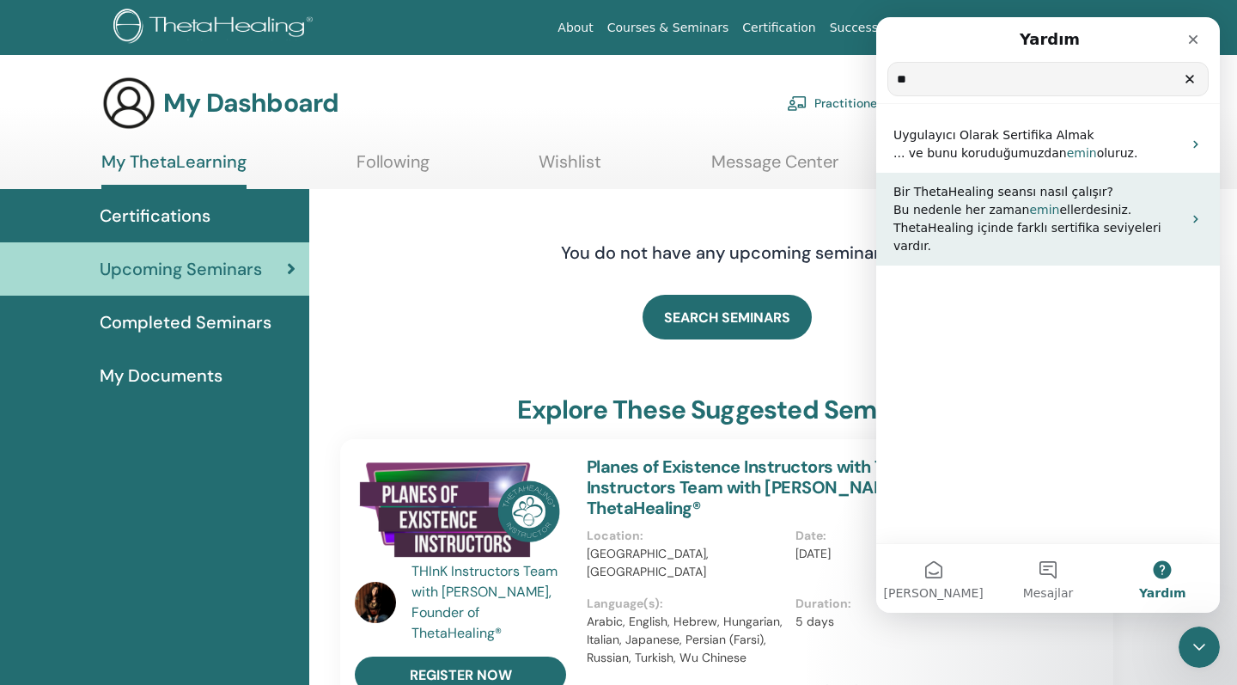
type input "*"
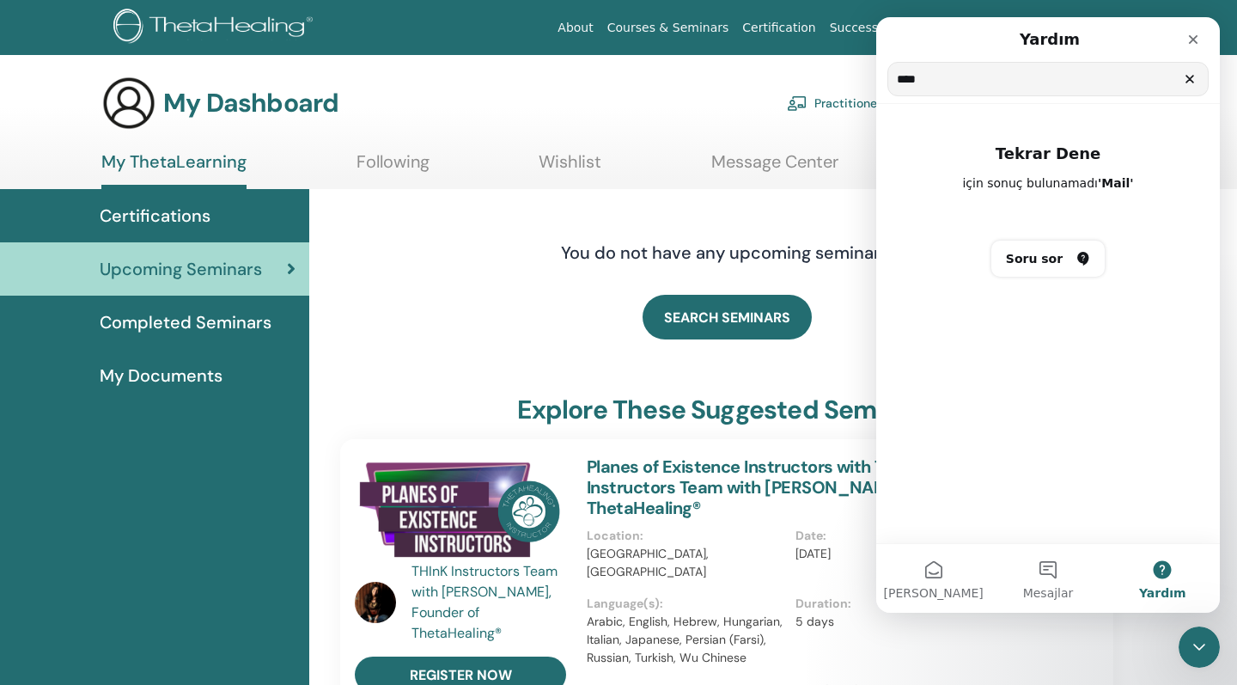
type input "****"
click at [1033, 594] on span "Mesajlar" at bounding box center [1048, 593] width 51 height 12
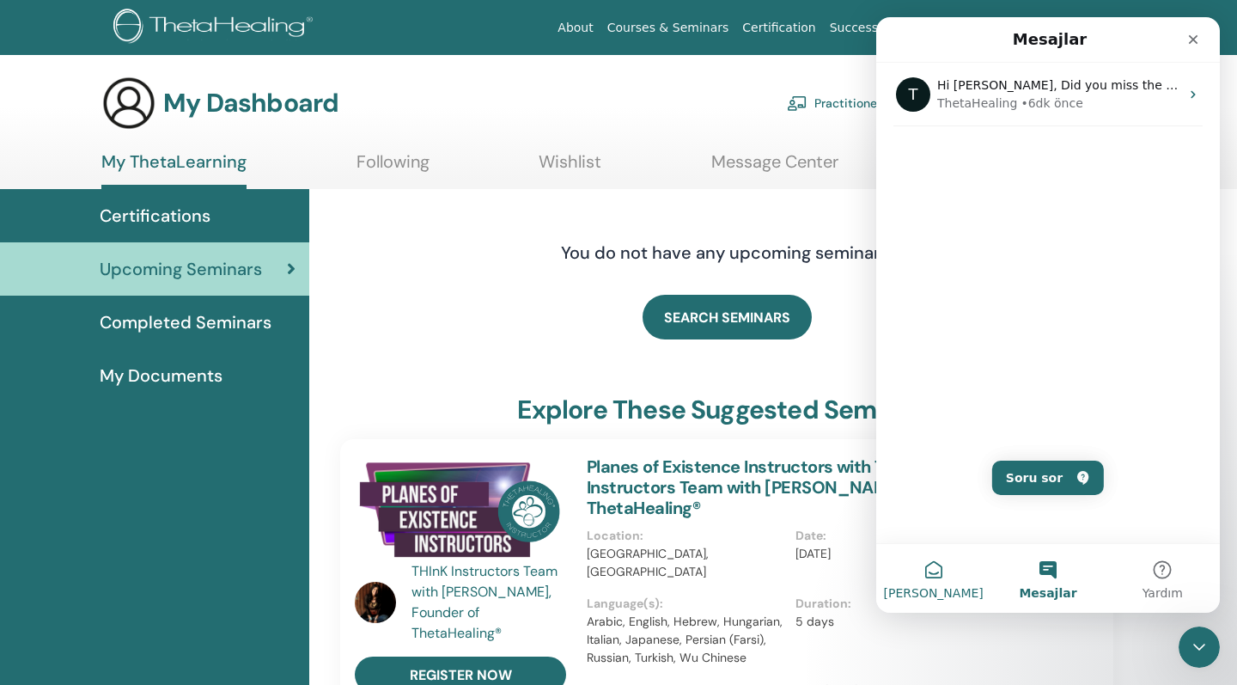
click at [969, 568] on button "Ana Sayfa" at bounding box center [933, 578] width 114 height 69
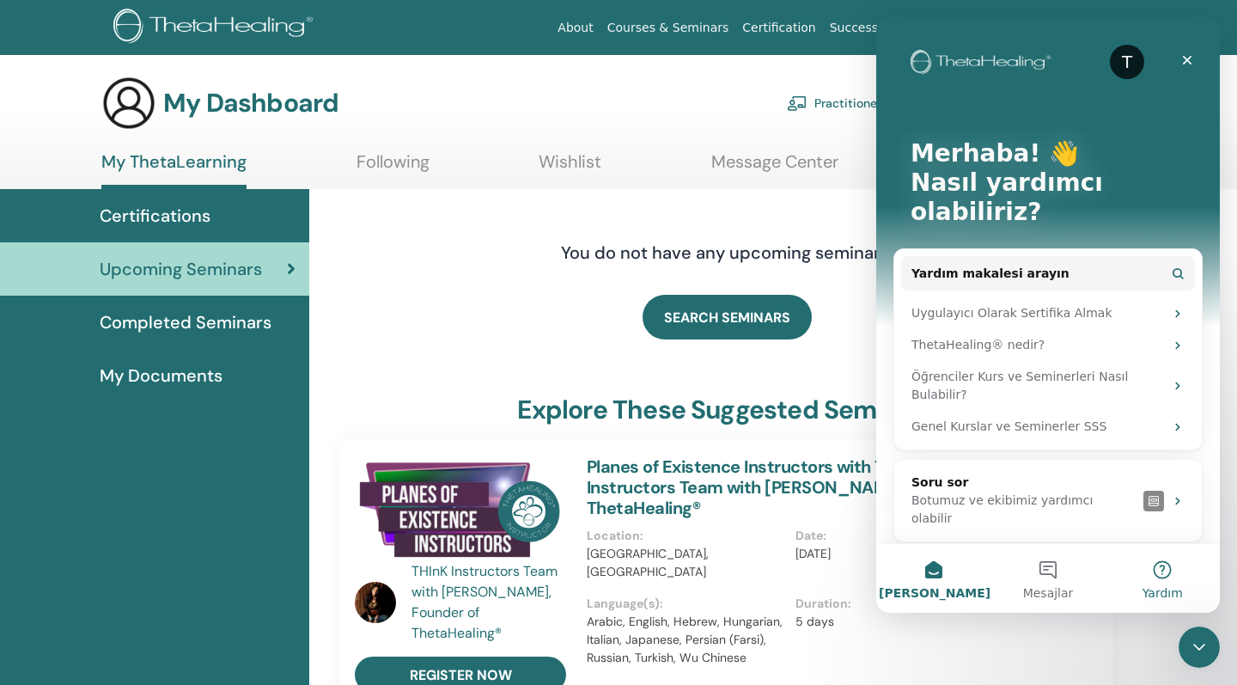
click at [1142, 585] on button "Yardım" at bounding box center [1162, 578] width 114 height 69
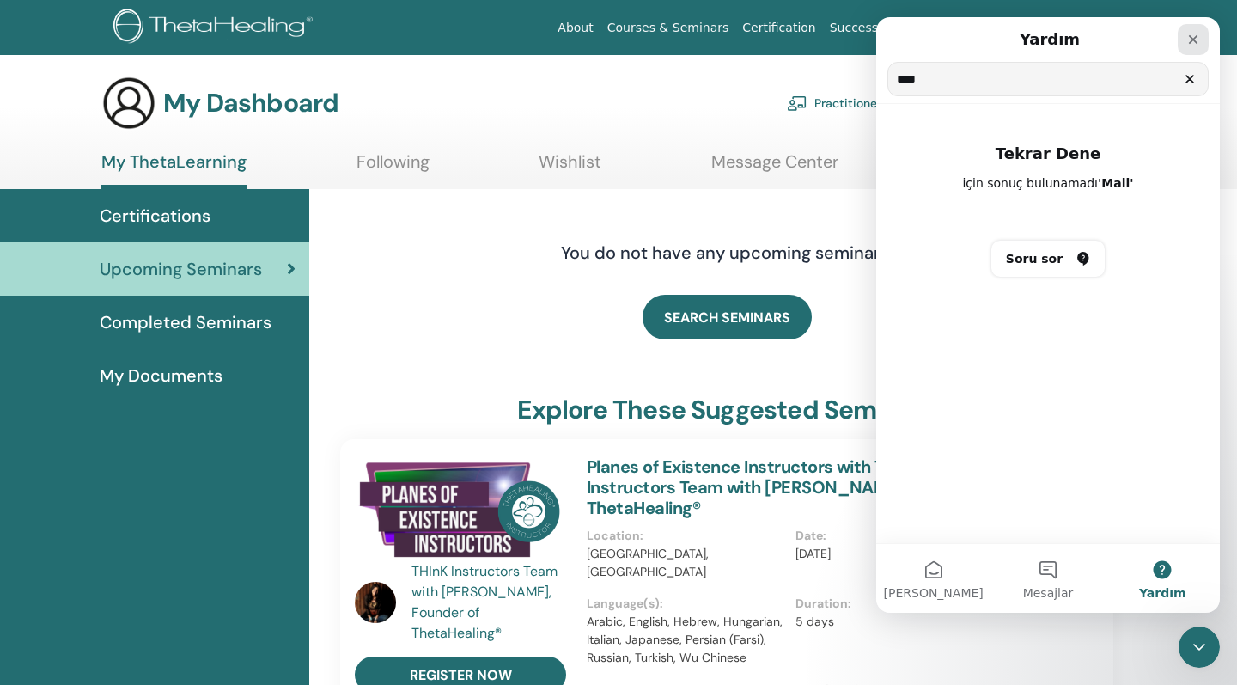
click at [1183, 40] on div "Kapat" at bounding box center [1193, 39] width 31 height 31
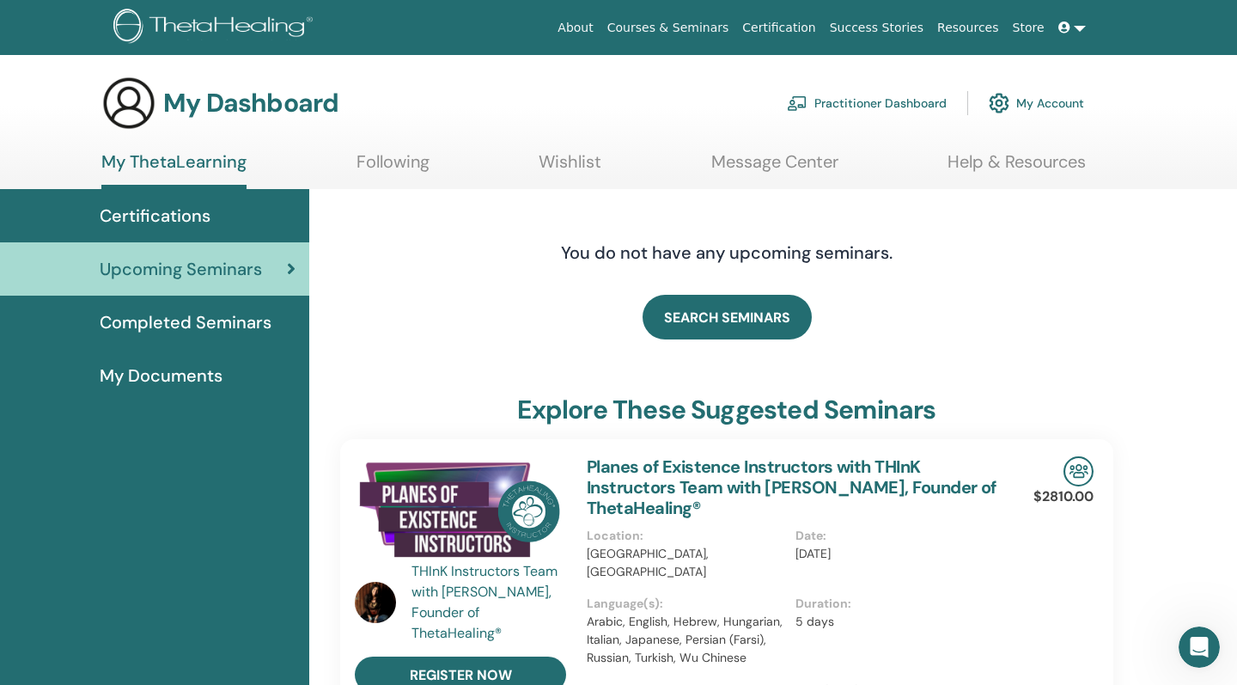
click at [1043, 156] on link "Help & Resources" at bounding box center [1016, 167] width 138 height 33
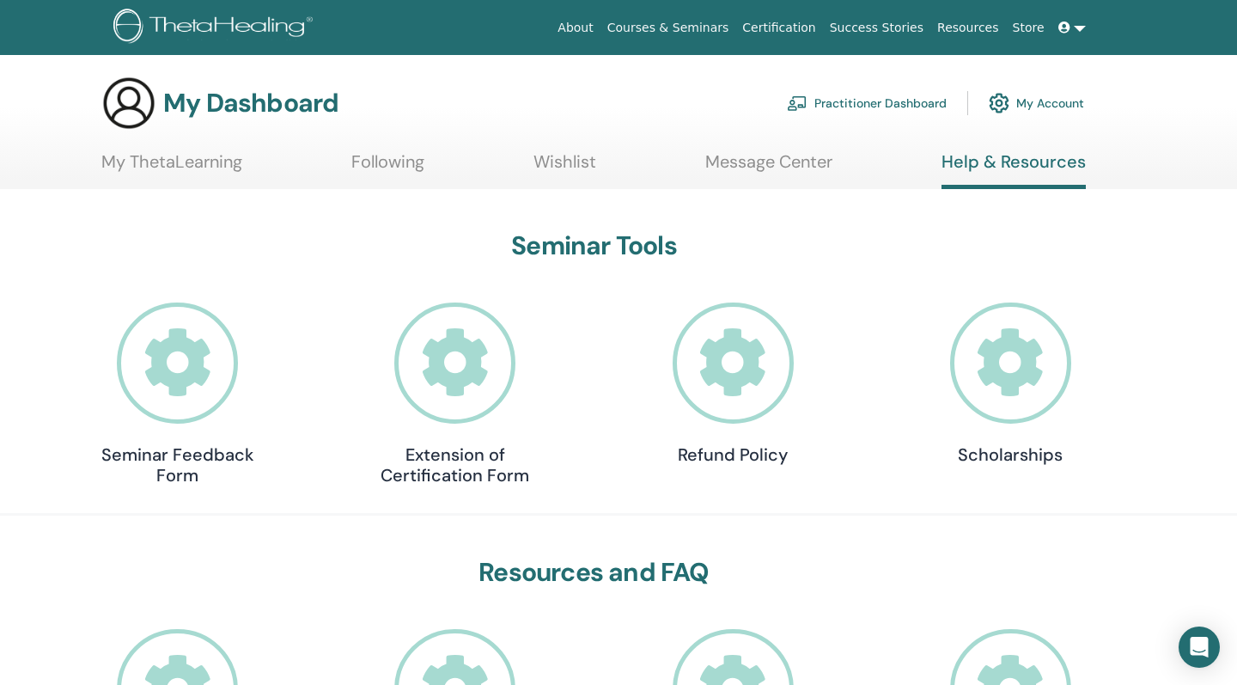
click at [921, 235] on h3 "Seminar Tools" at bounding box center [594, 245] width 1005 height 31
click at [1004, 318] on icon at bounding box center [1010, 362] width 121 height 121
click at [991, 356] on icon at bounding box center [1010, 362] width 121 height 121
